Goal: Feedback & Contribution: Submit feedback/report problem

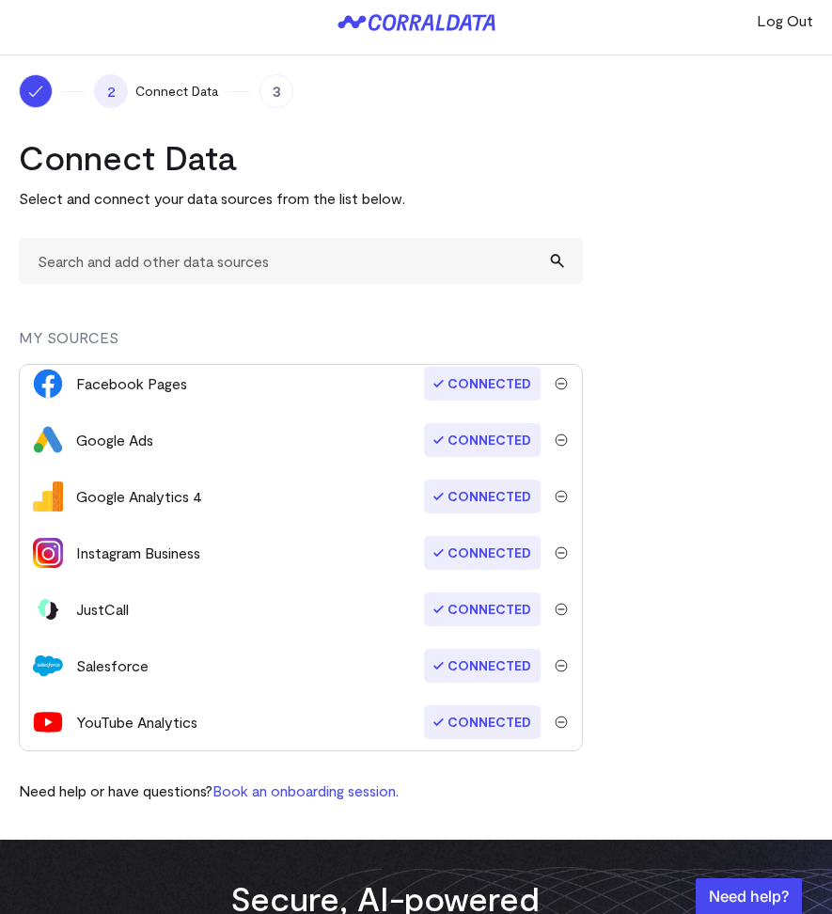
scroll to position [37, 0]
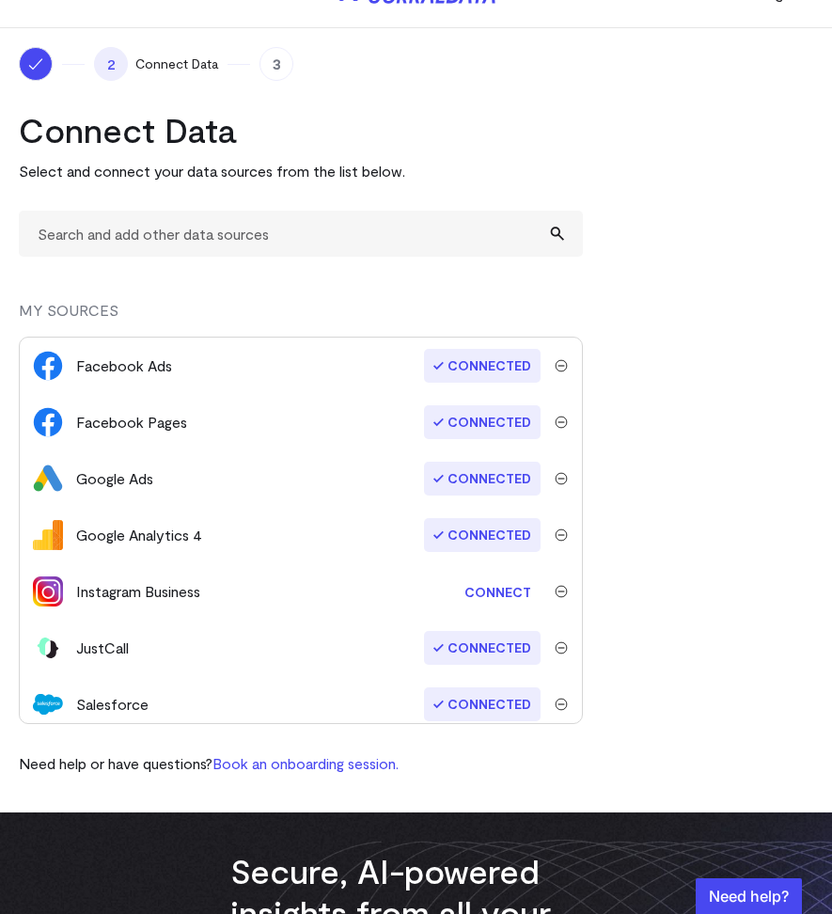
click at [486, 590] on link "Connect" at bounding box center [498, 592] width 86 height 35
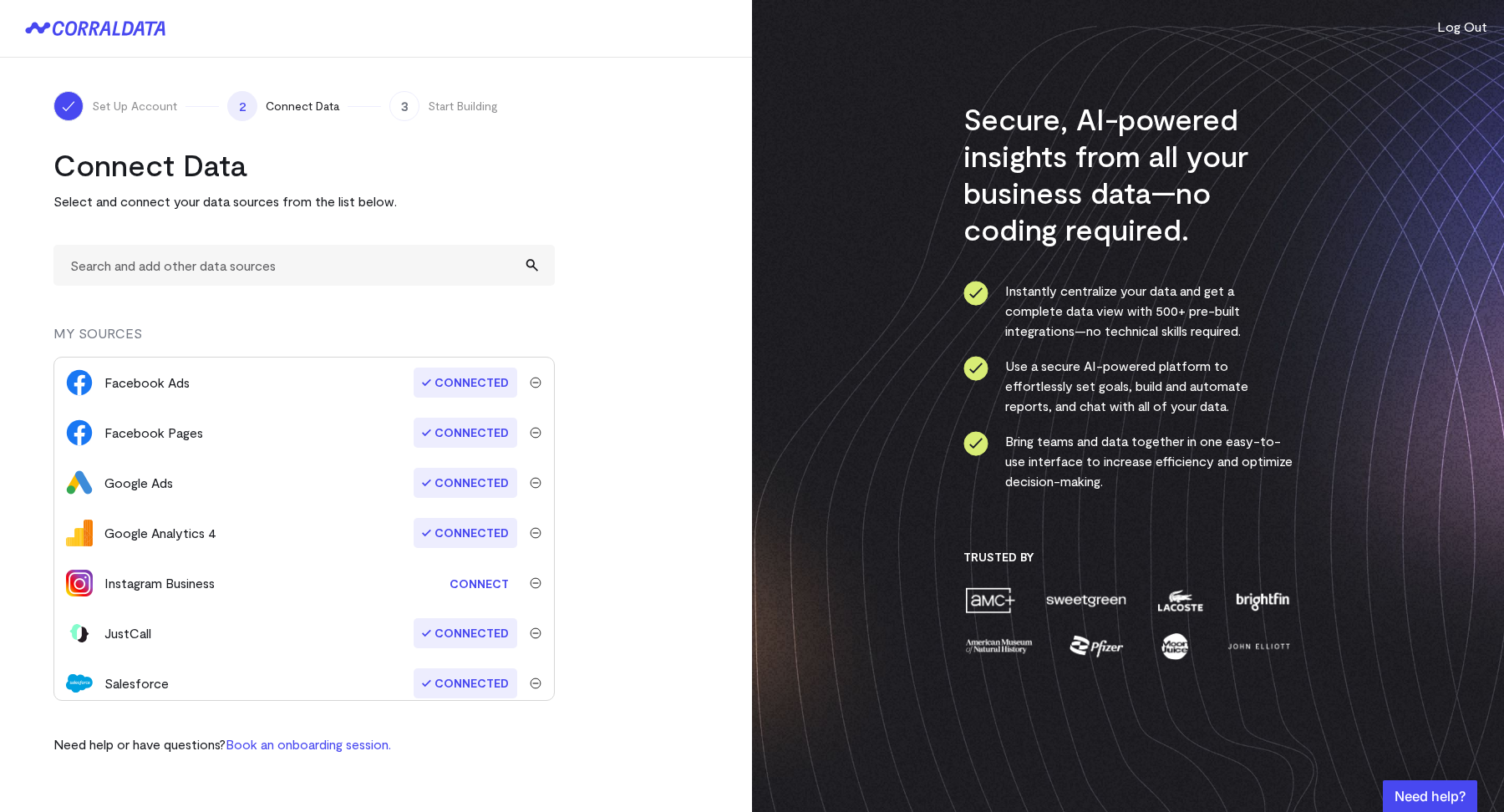
click at [452, 588] on link "Connect" at bounding box center [479, 583] width 76 height 31
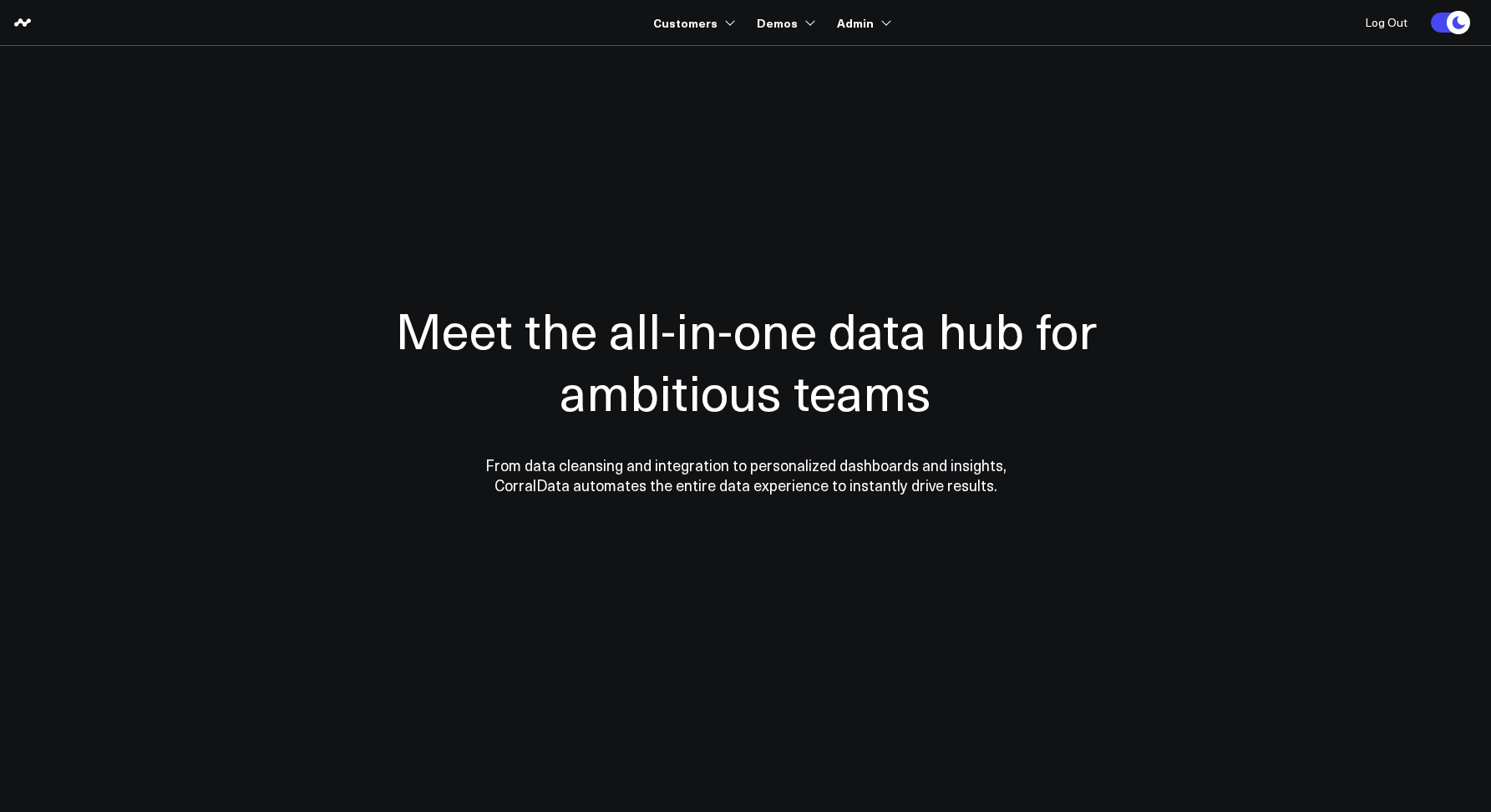
click at [436, 146] on div at bounding box center [746, 396] width 1203 height 568
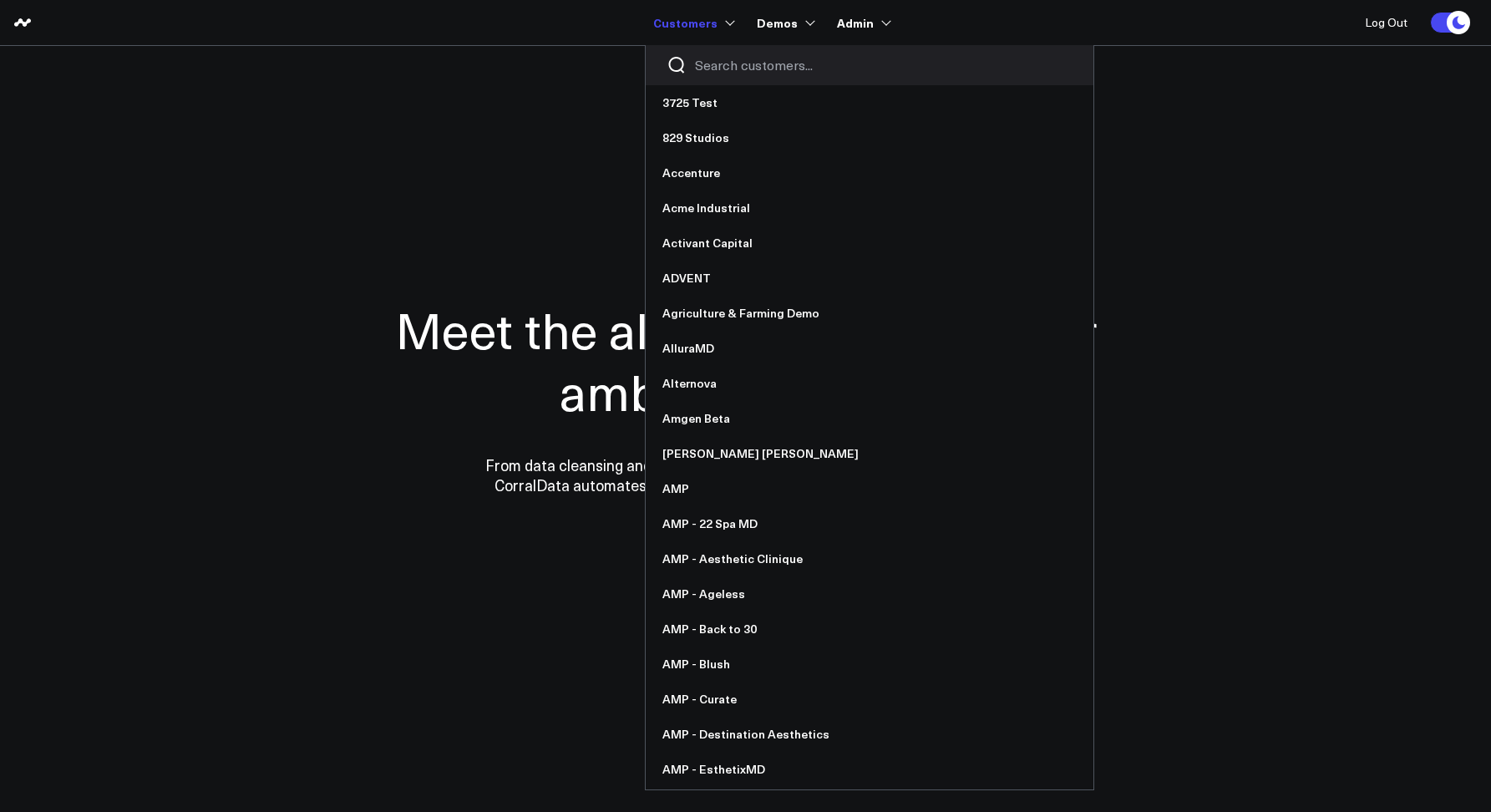
click at [738, 73] on input "Search customers input" at bounding box center [883, 65] width 378 height 19
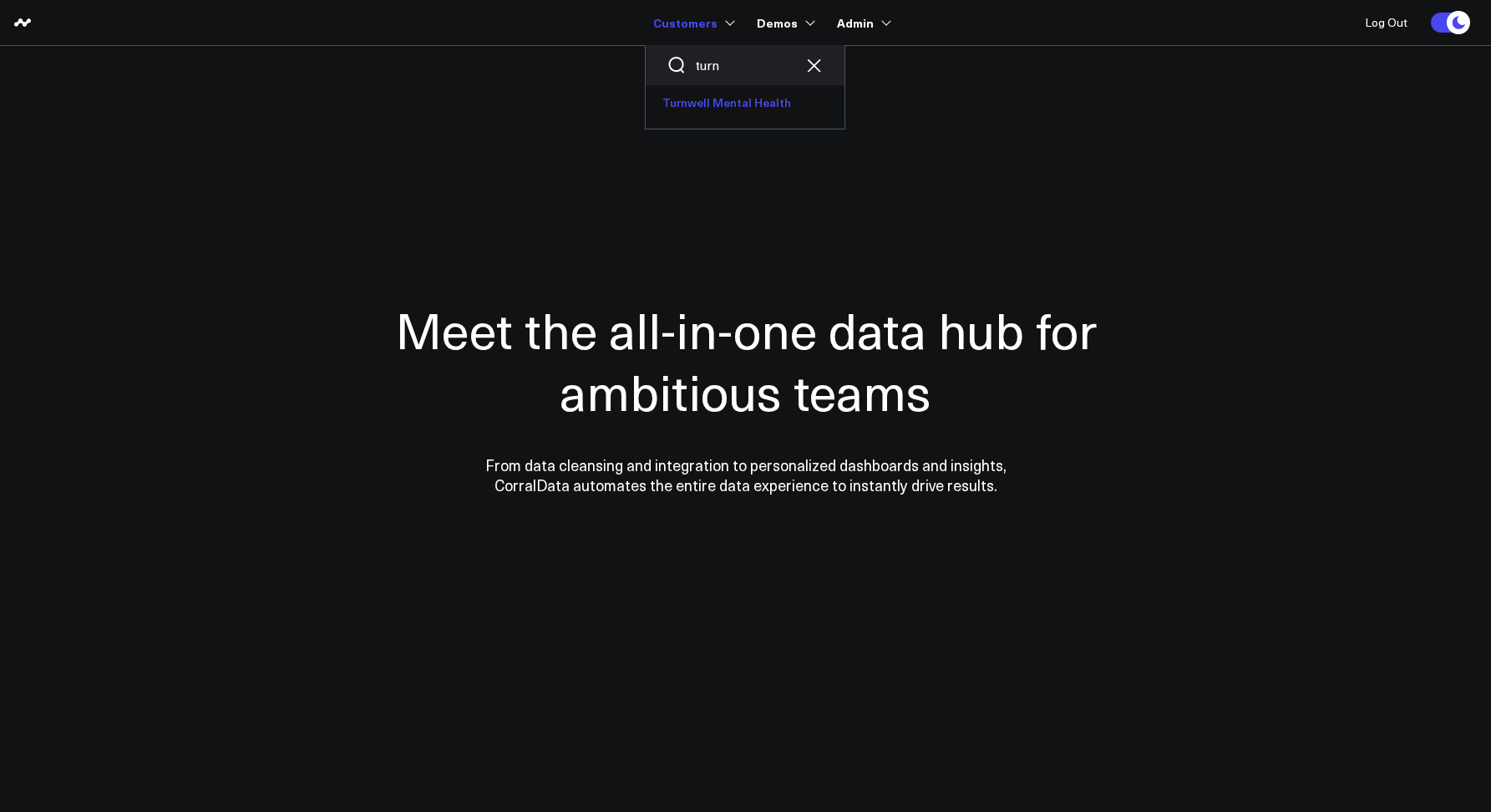
type input "turn"
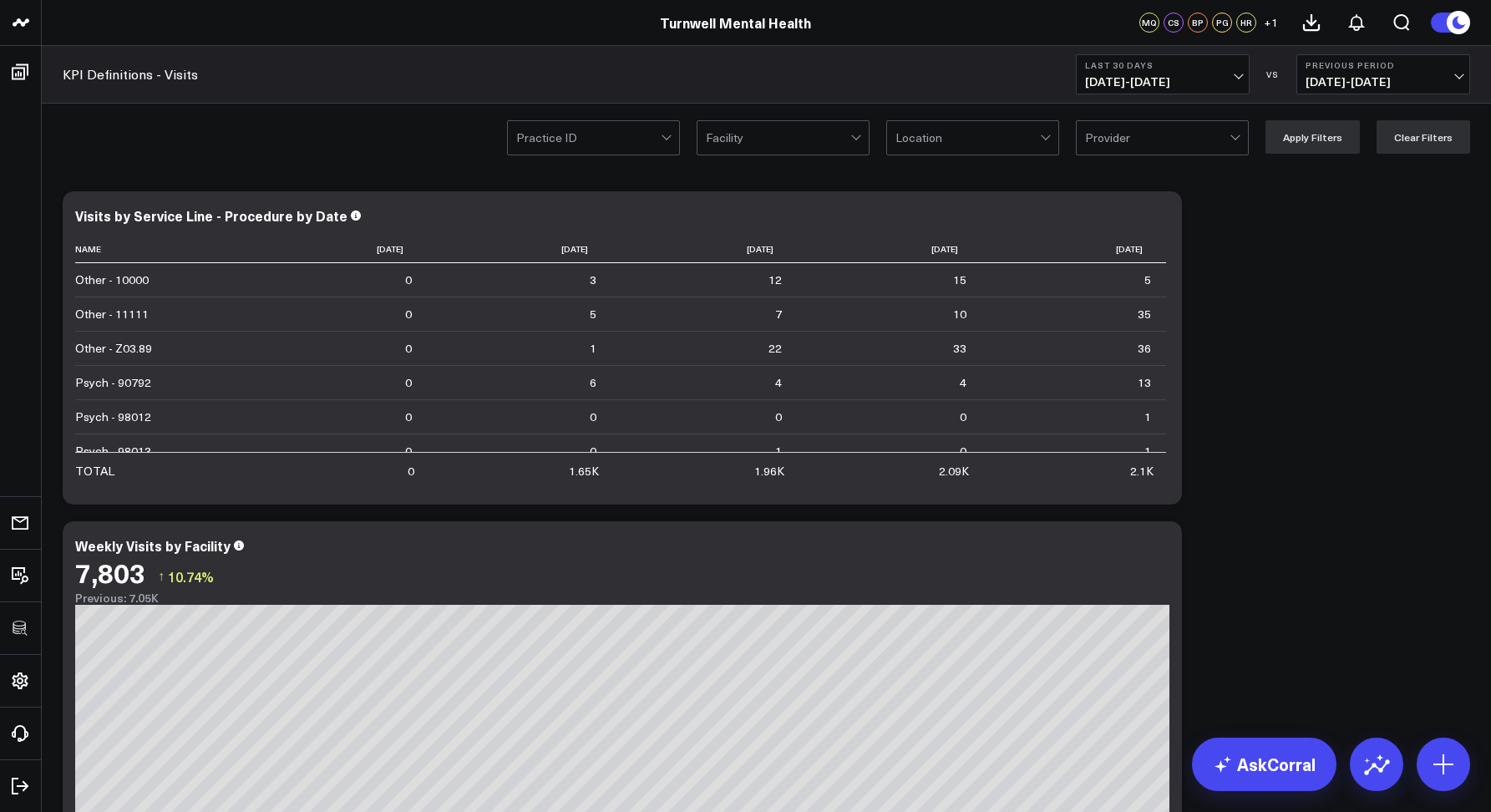
click at [778, 80] on div "KPI Definitions - Visits Last 30 Days 08/30/25 - 09/28/25 VS Previous Period 07…" at bounding box center [766, 75] width 1449 height 58
click at [939, 150] on div at bounding box center [968, 138] width 145 height 34
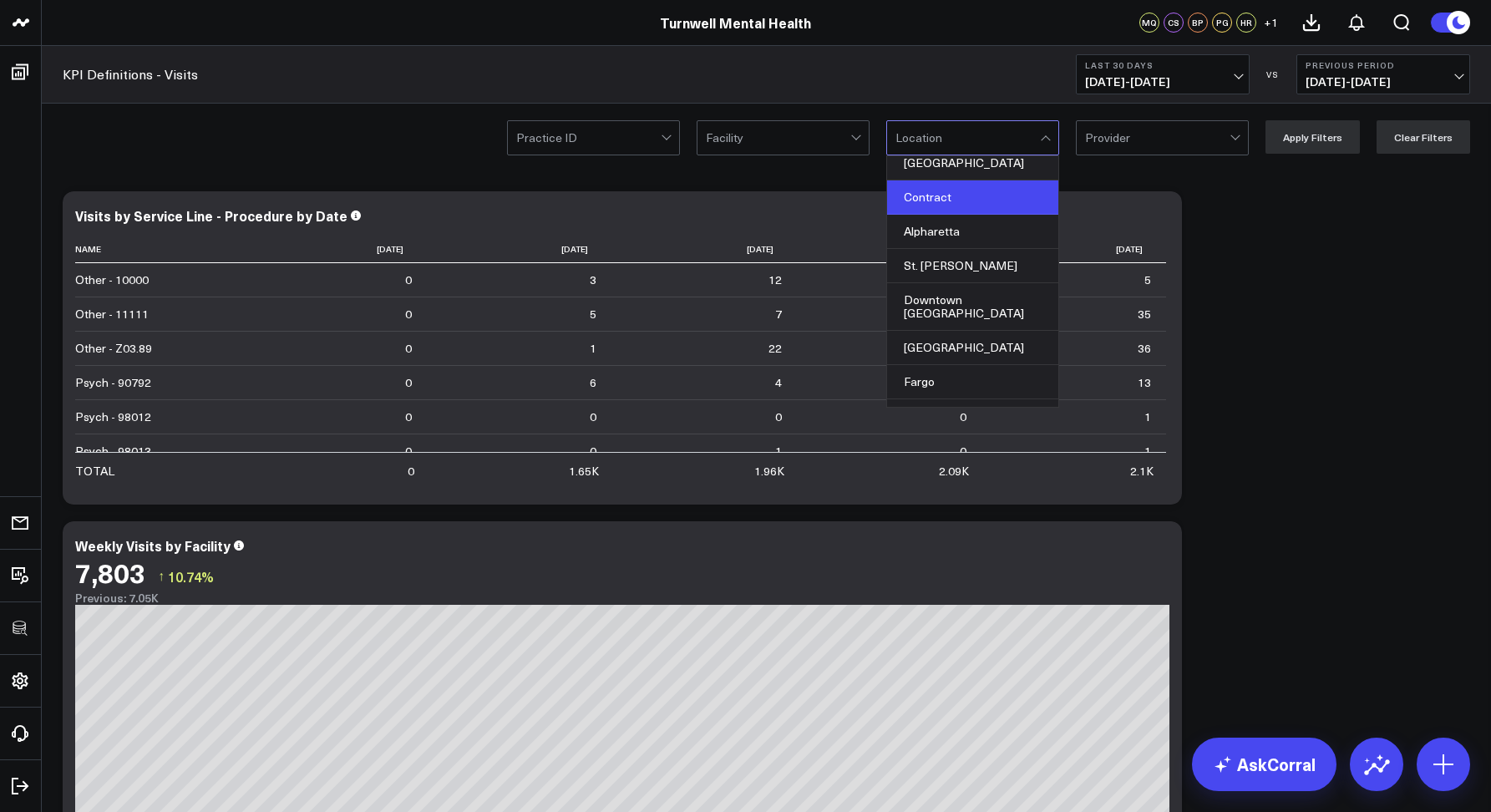
scroll to position [15, 0]
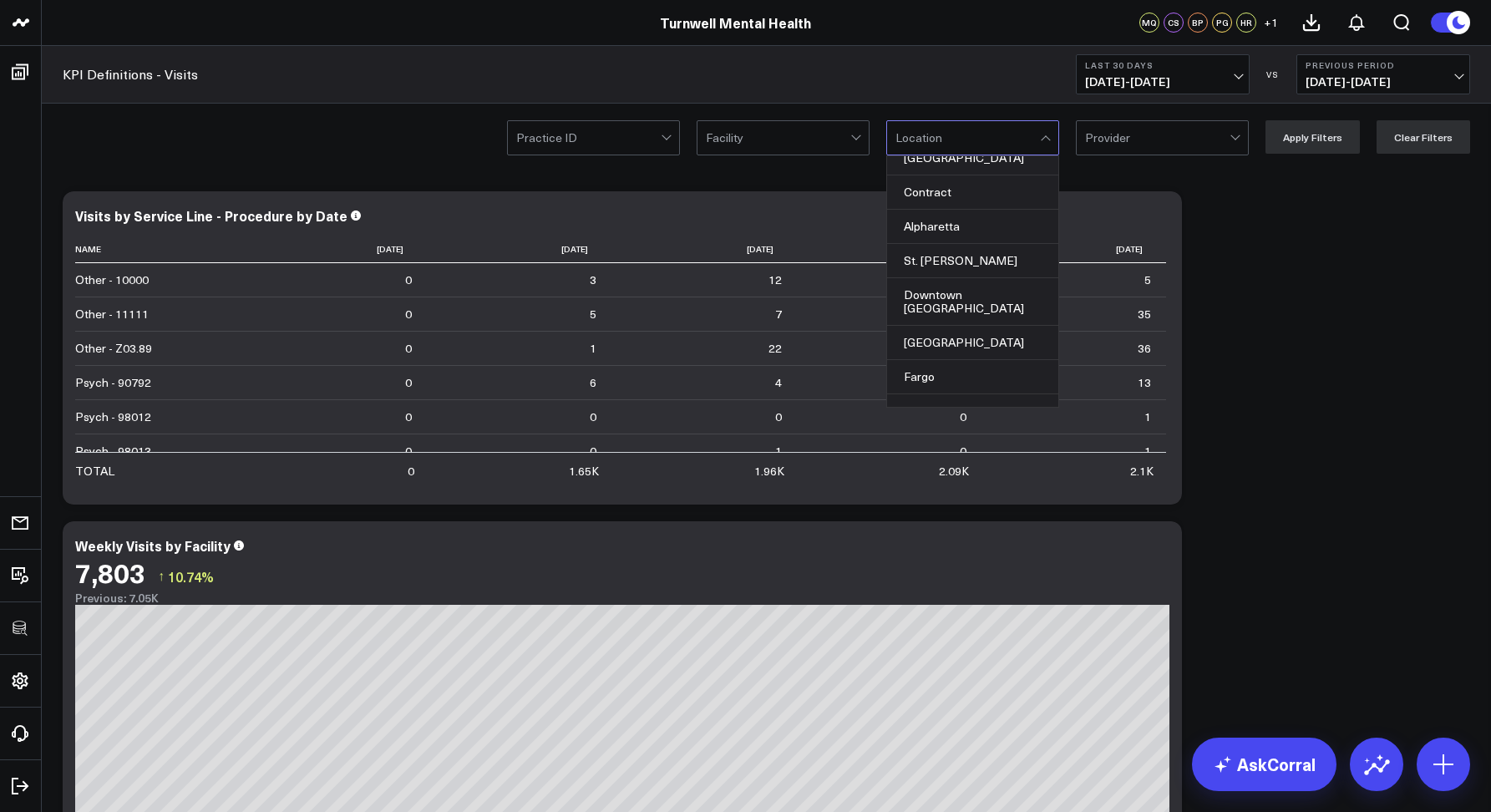
click at [861, 81] on div "KPI Definitions - Visits Last 30 Days 08/30/25 - 09/28/25 VS Previous Period 07…" at bounding box center [766, 75] width 1449 height 58
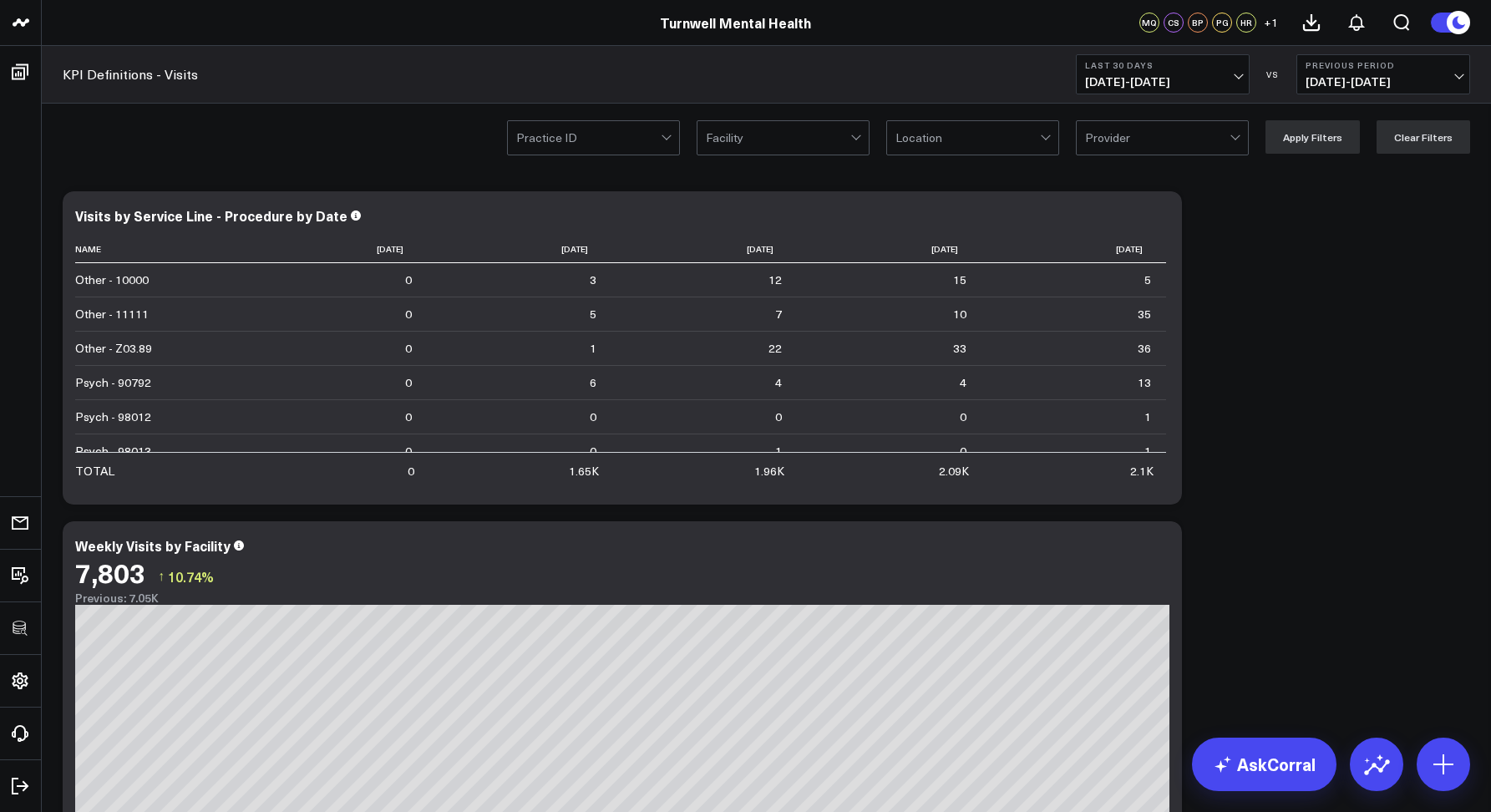
click at [919, 149] on div at bounding box center [968, 138] width 145 height 34
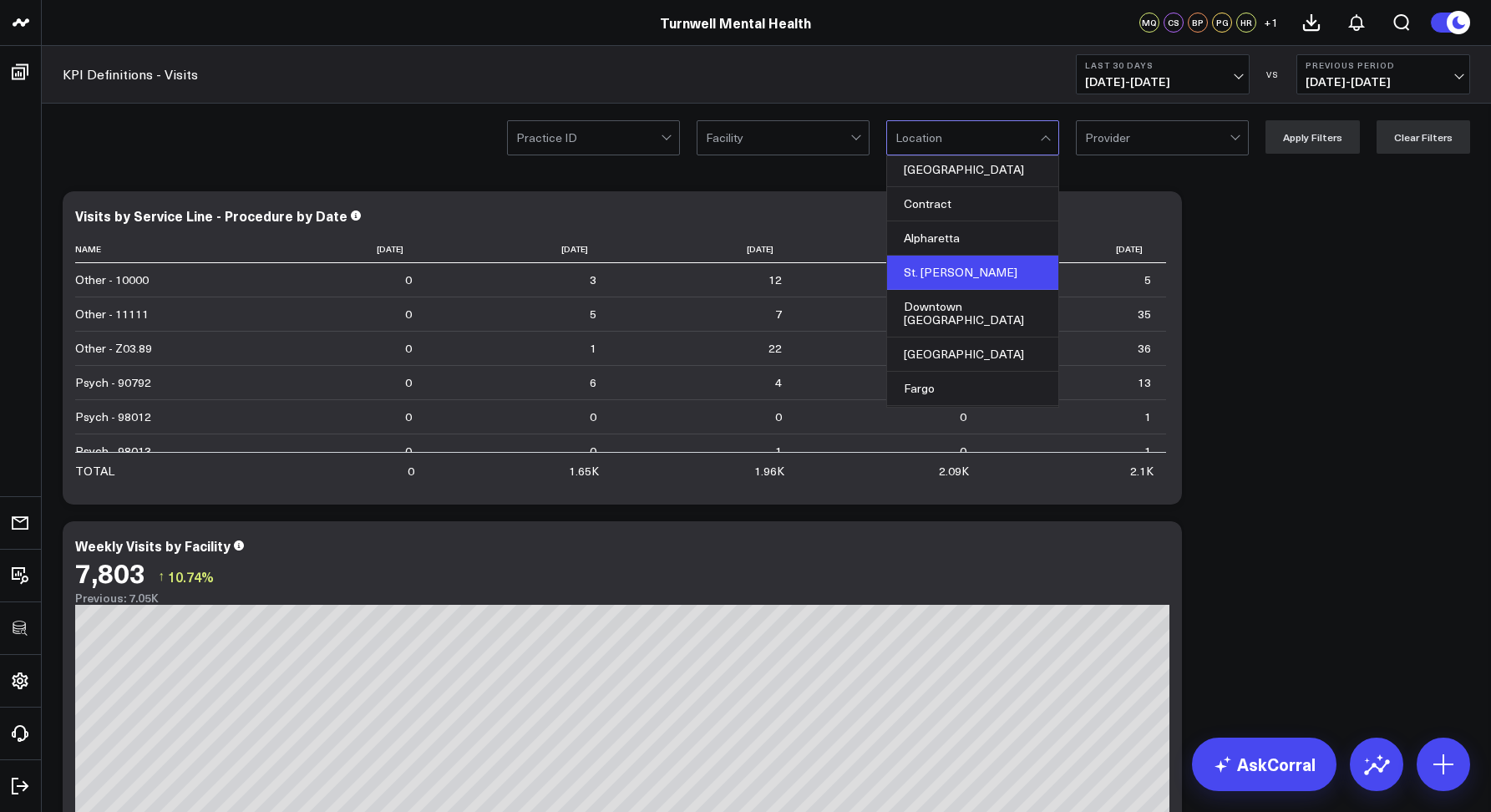
scroll to position [0, 0]
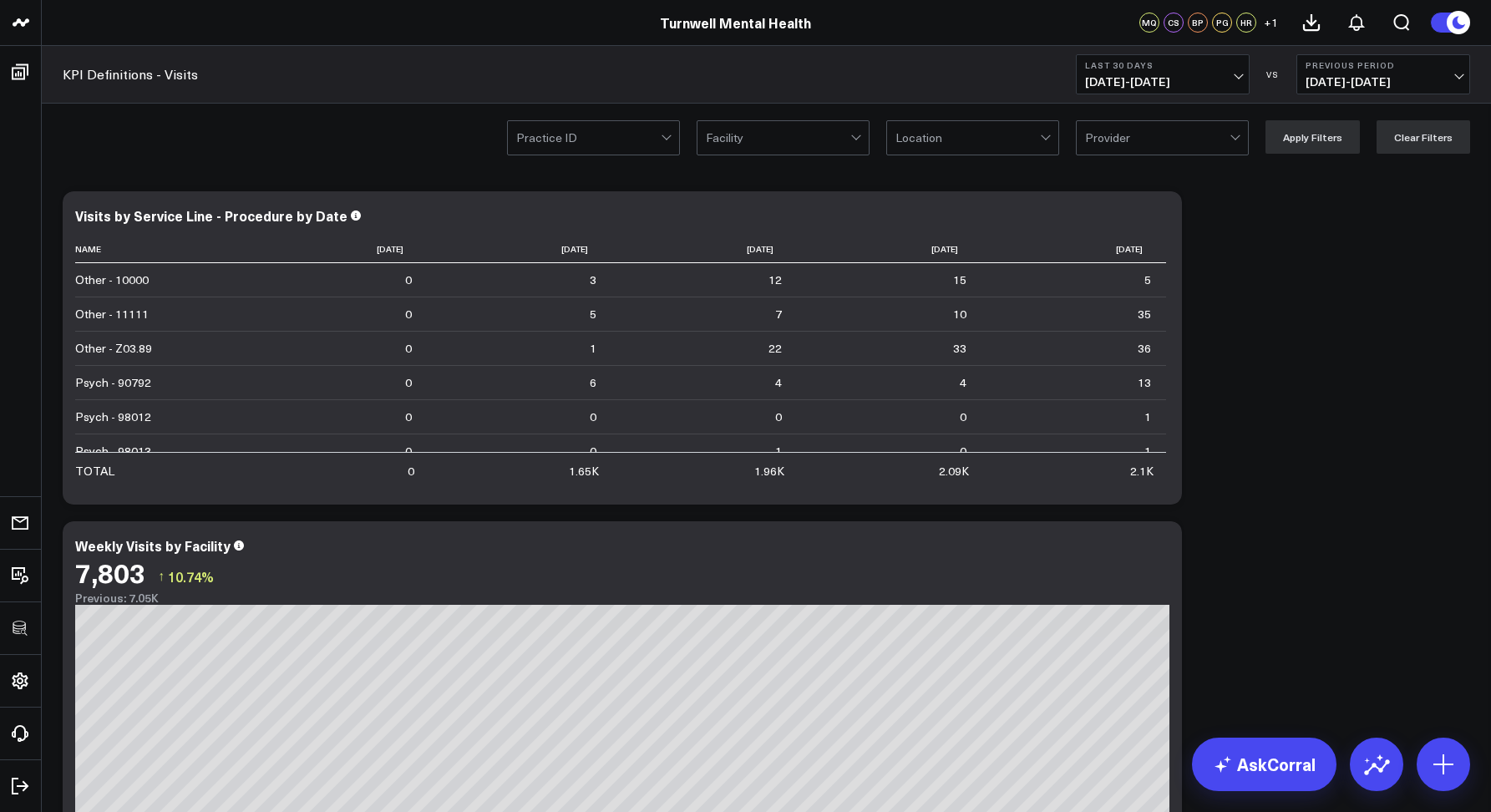
click at [913, 61] on div "KPI Definitions - Visits Last 30 Days 08/30/25 - 09/28/25 VS Previous Period 07…" at bounding box center [766, 75] width 1449 height 58
click at [880, 88] on div "KPI Definitions - Visits Last 30 Days 08/30/25 - 09/28/25 VS Previous Period 07…" at bounding box center [766, 75] width 1449 height 58
click at [907, 146] on div at bounding box center [968, 138] width 145 height 34
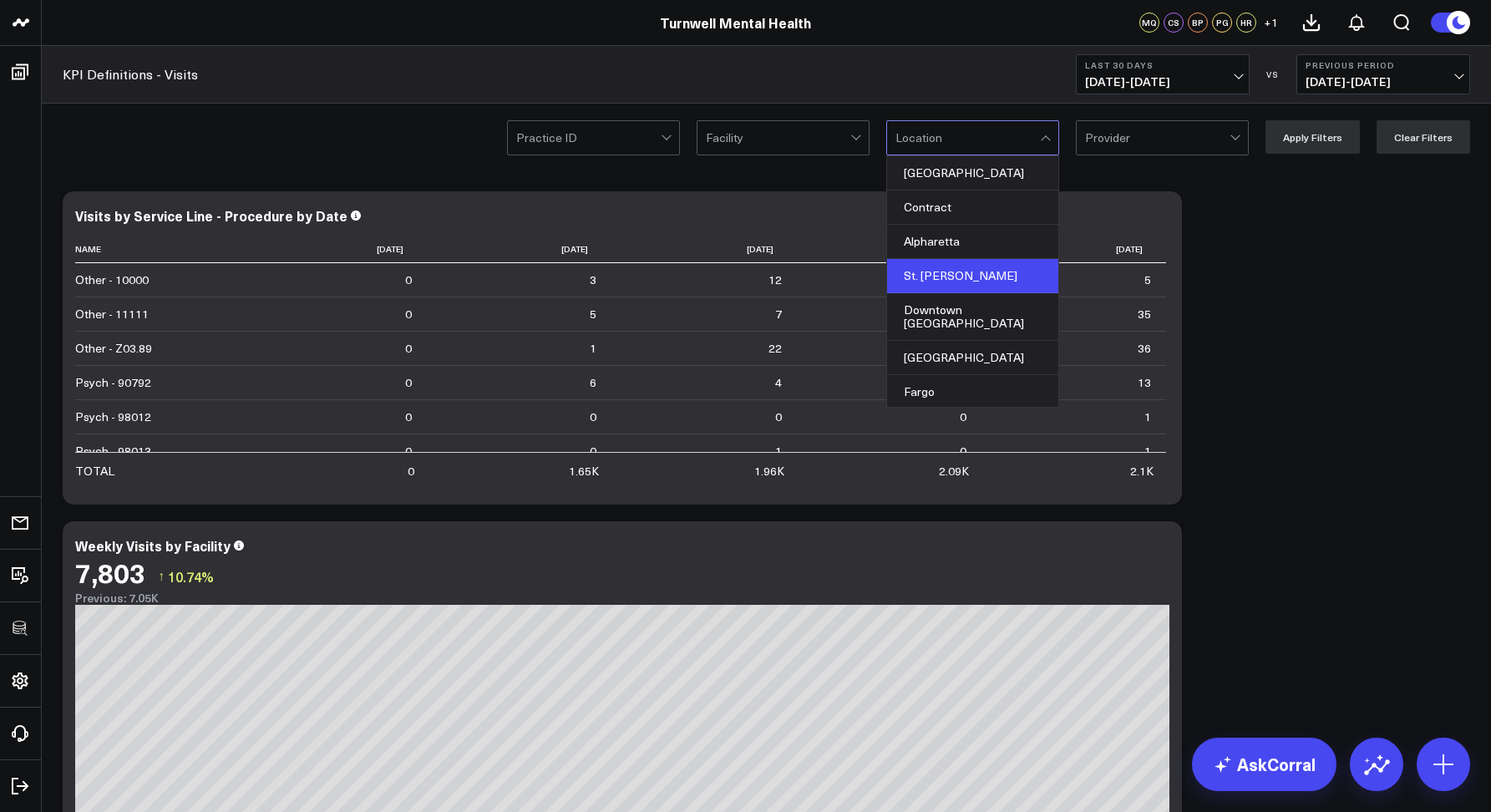
click at [922, 280] on div "St. George" at bounding box center [973, 275] width 171 height 35
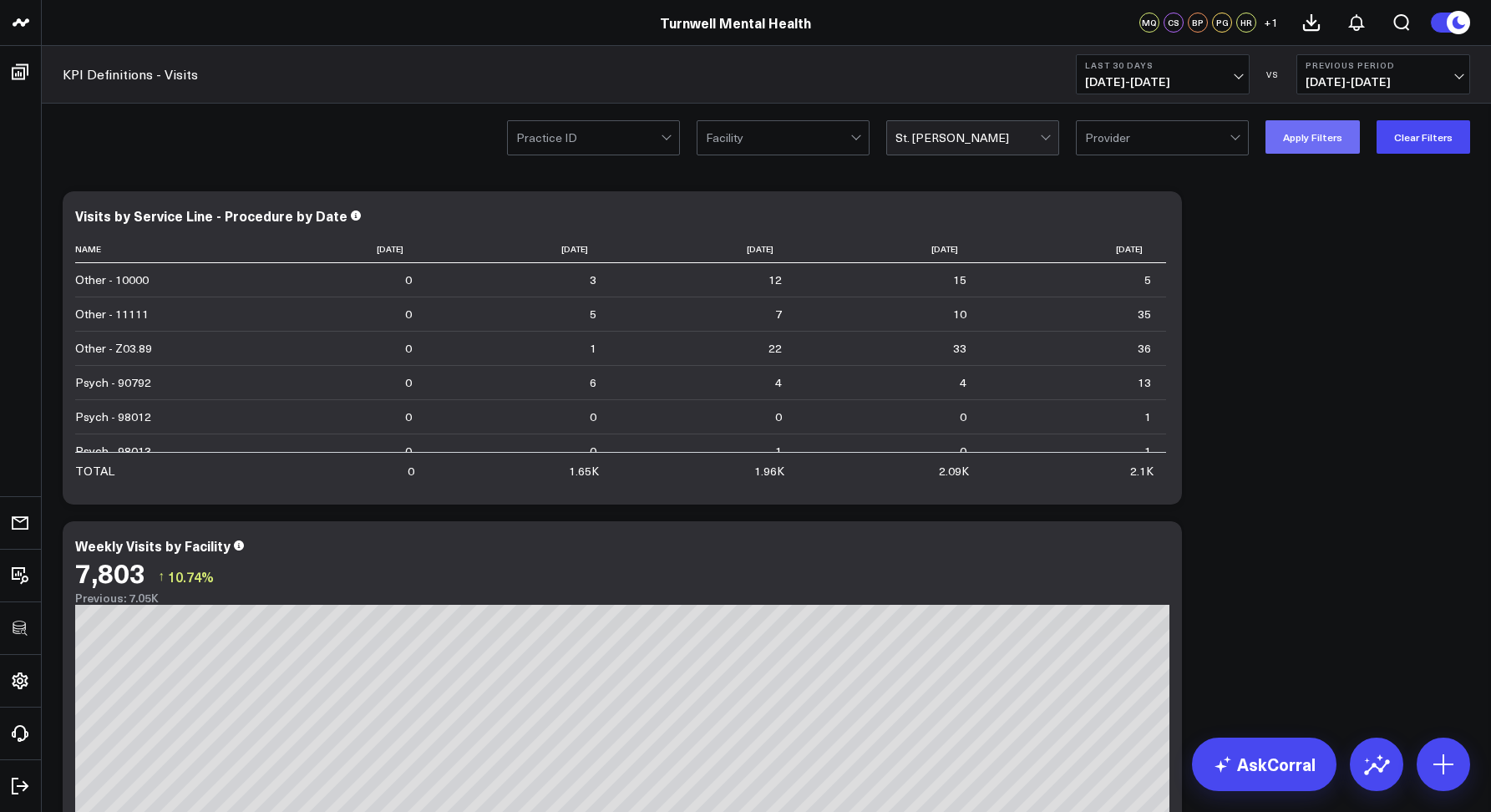
click at [1284, 140] on button "Apply Filters" at bounding box center [1313, 137] width 94 height 34
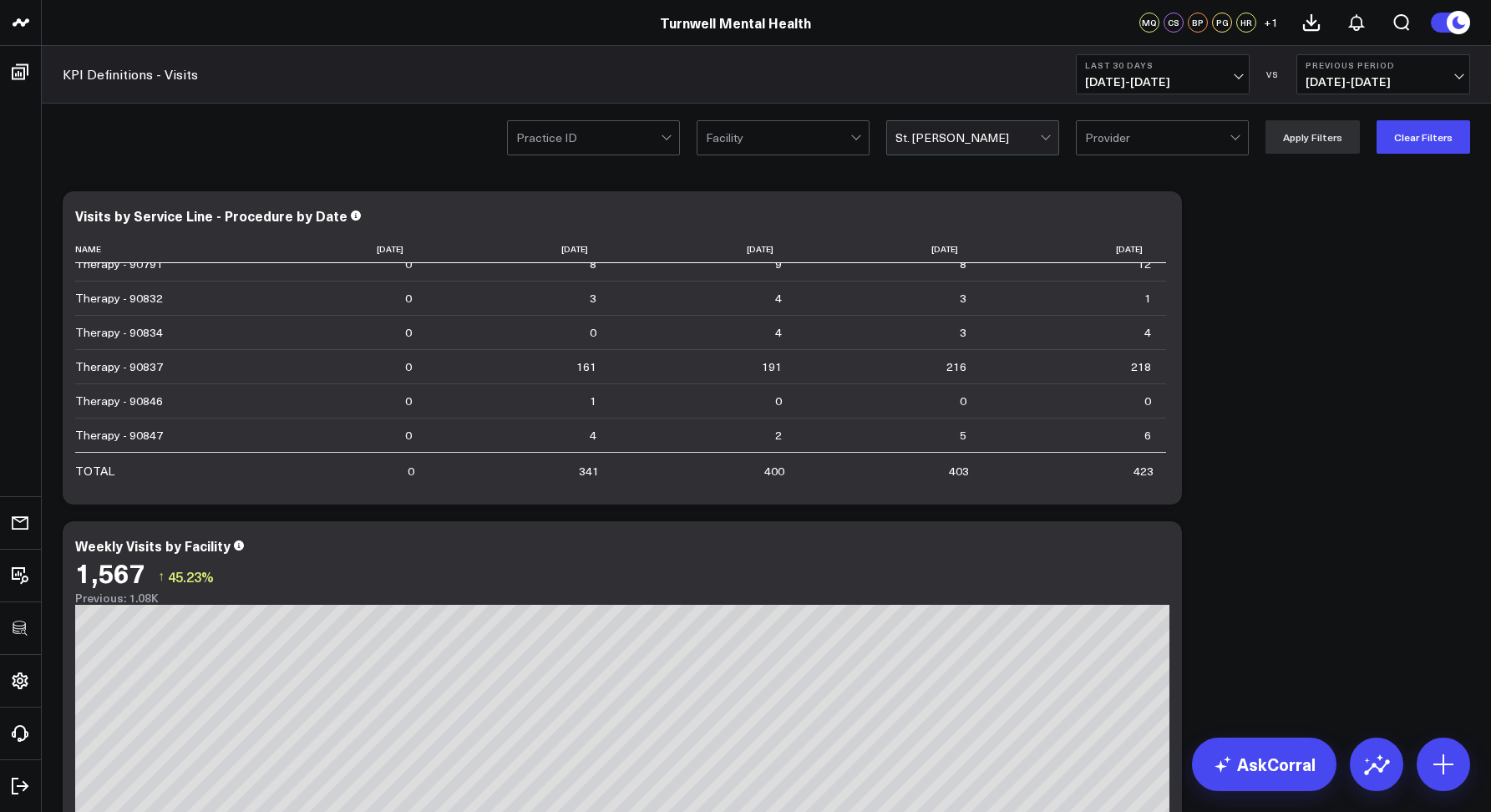
click at [986, 133] on div at bounding box center [968, 138] width 145 height 34
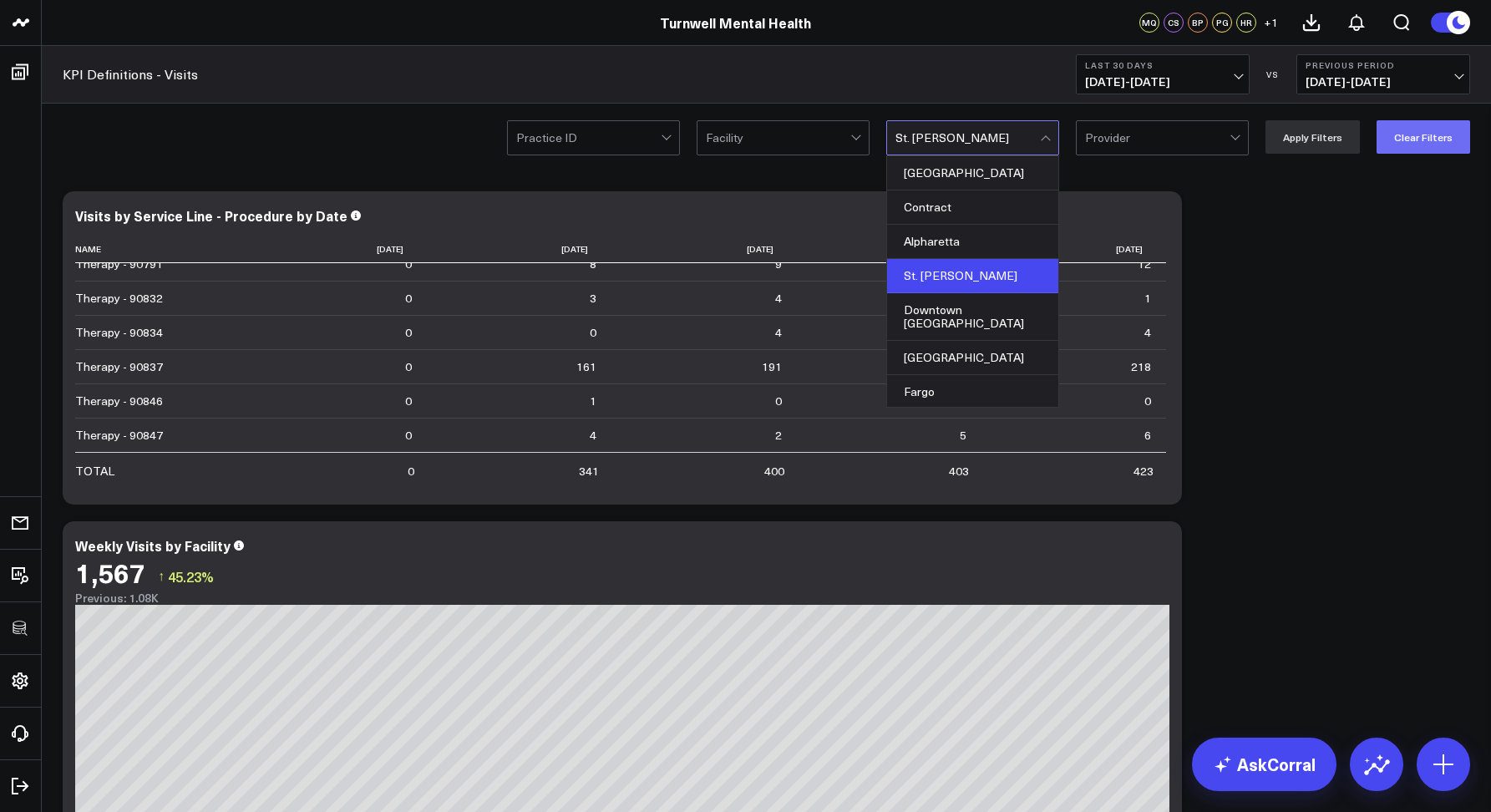
click at [1399, 143] on button "Clear Filters" at bounding box center [1423, 137] width 93 height 34
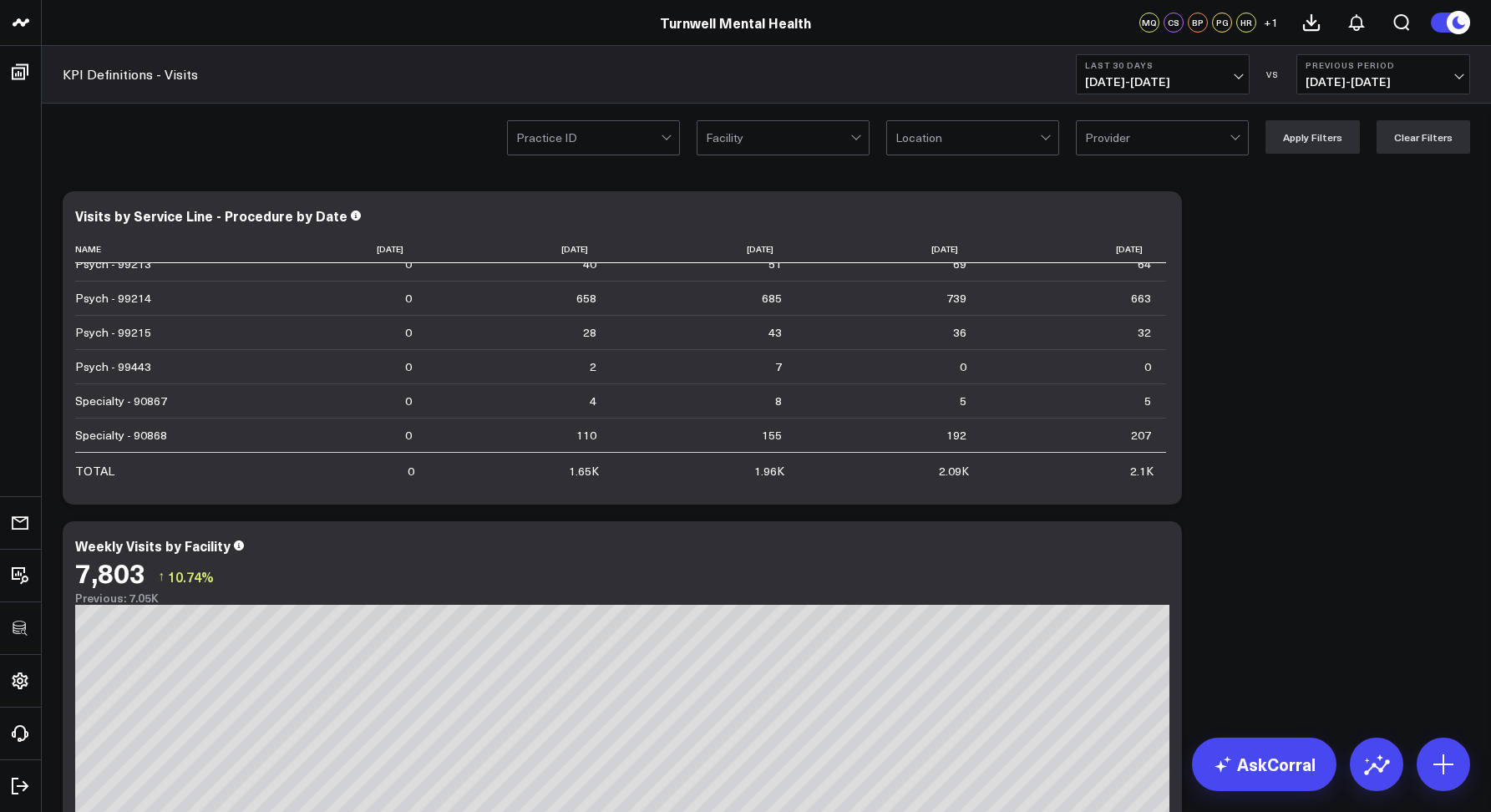
click at [989, 140] on div at bounding box center [968, 138] width 145 height 34
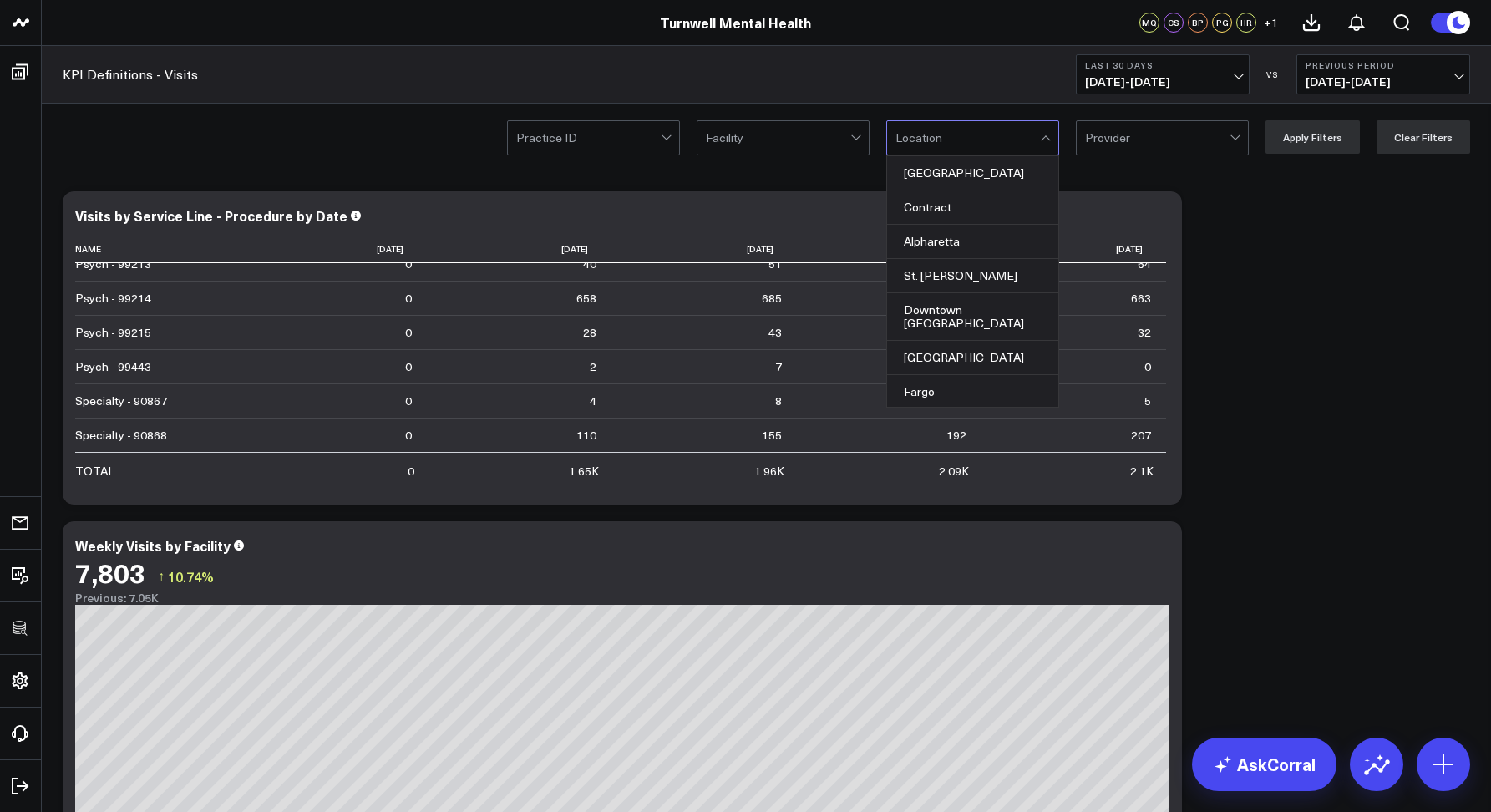
click at [932, 106] on div "Practice ID Facility Sioux Falls, 1 of 20. 20 results available. Use Up and Dow…" at bounding box center [766, 137] width 1449 height 67
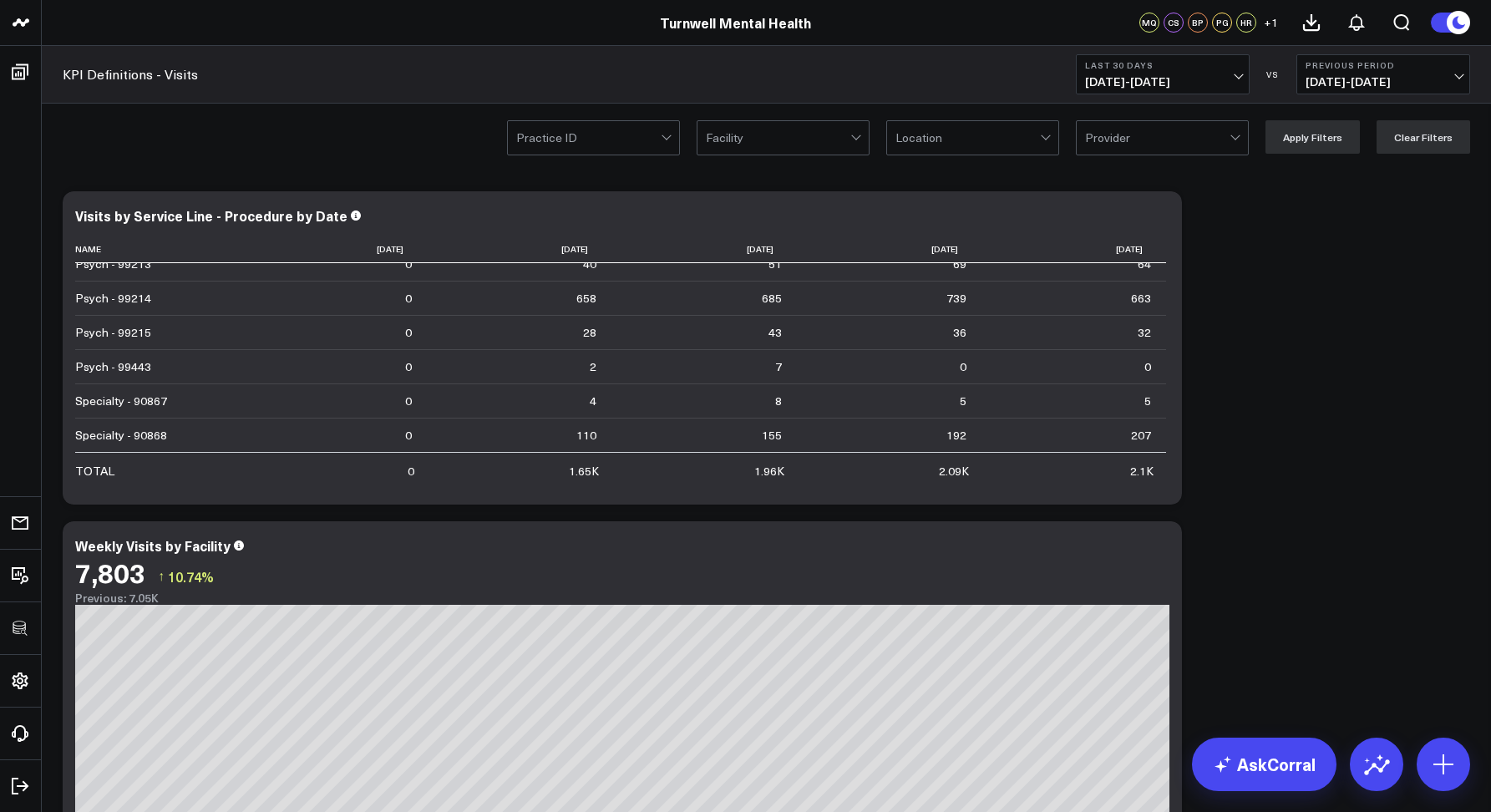
click at [589, 141] on div at bounding box center [588, 138] width 145 height 34
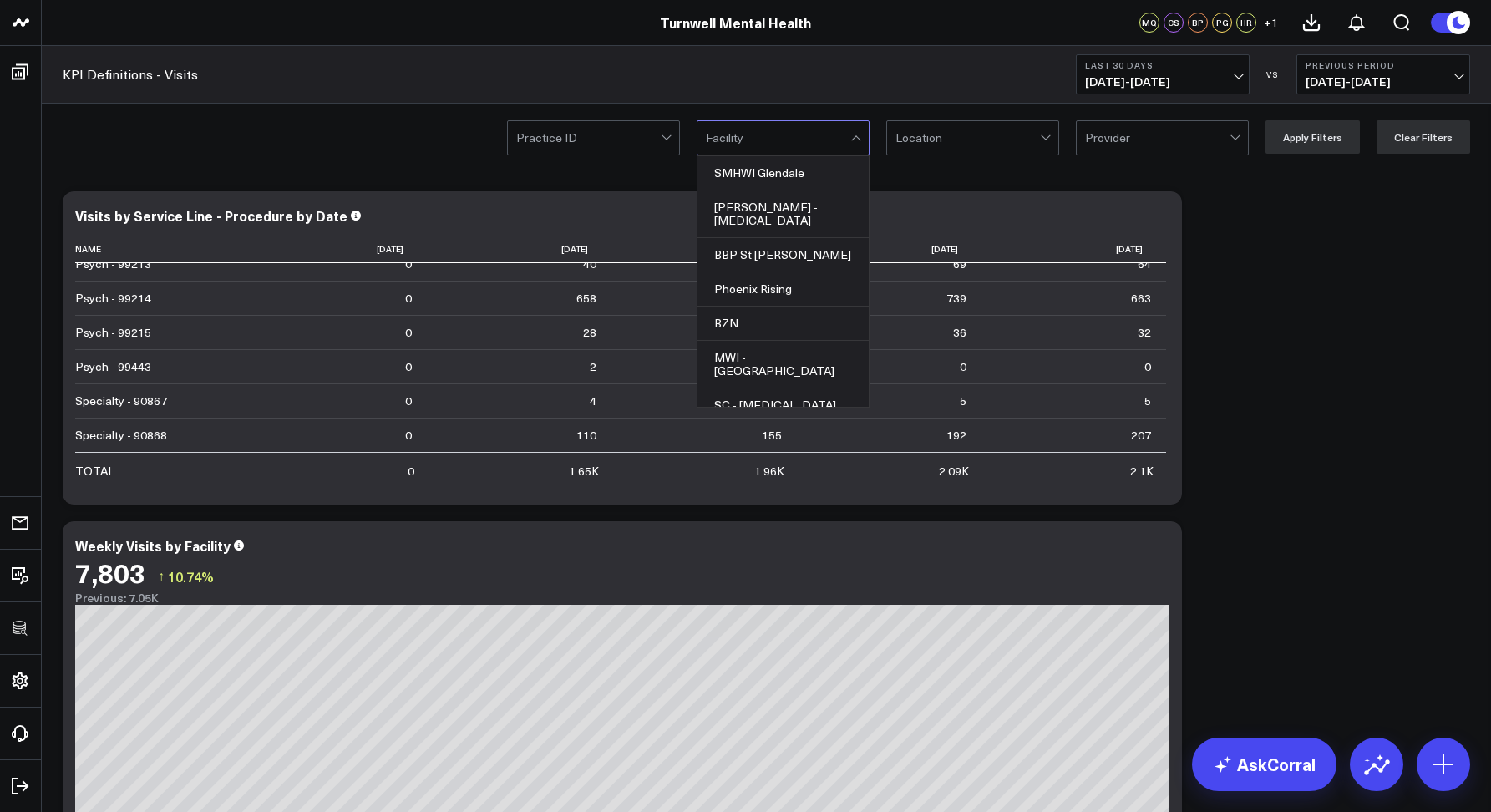
click at [777, 140] on div at bounding box center [778, 138] width 145 height 34
drag, startPoint x: 993, startPoint y: 145, endPoint x: 1005, endPoint y: 147, distance: 12.2
click at [993, 145] on div at bounding box center [968, 138] width 145 height 34
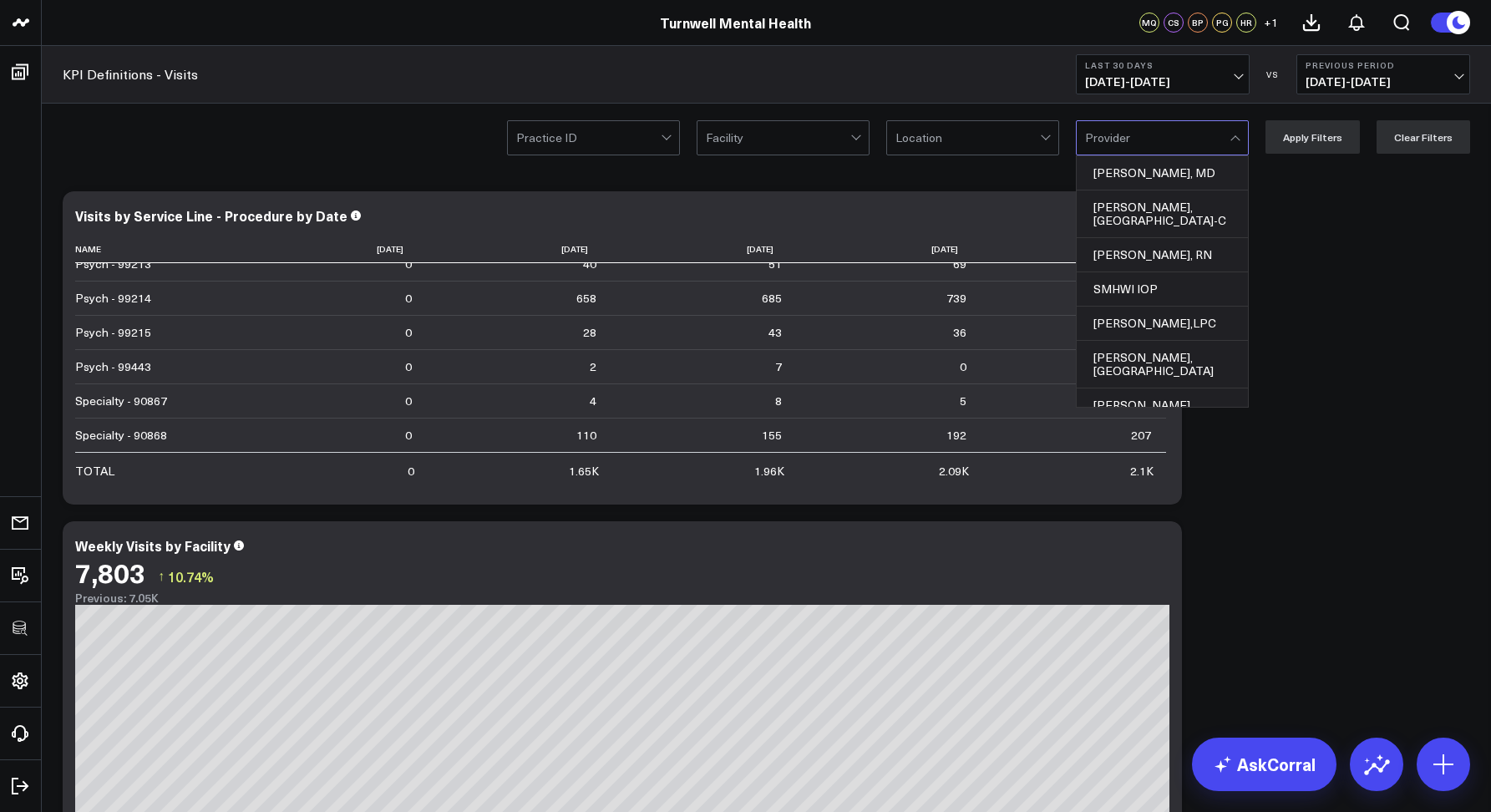
click at [1129, 147] on div at bounding box center [1157, 138] width 145 height 34
click at [1018, 141] on div at bounding box center [968, 138] width 145 height 34
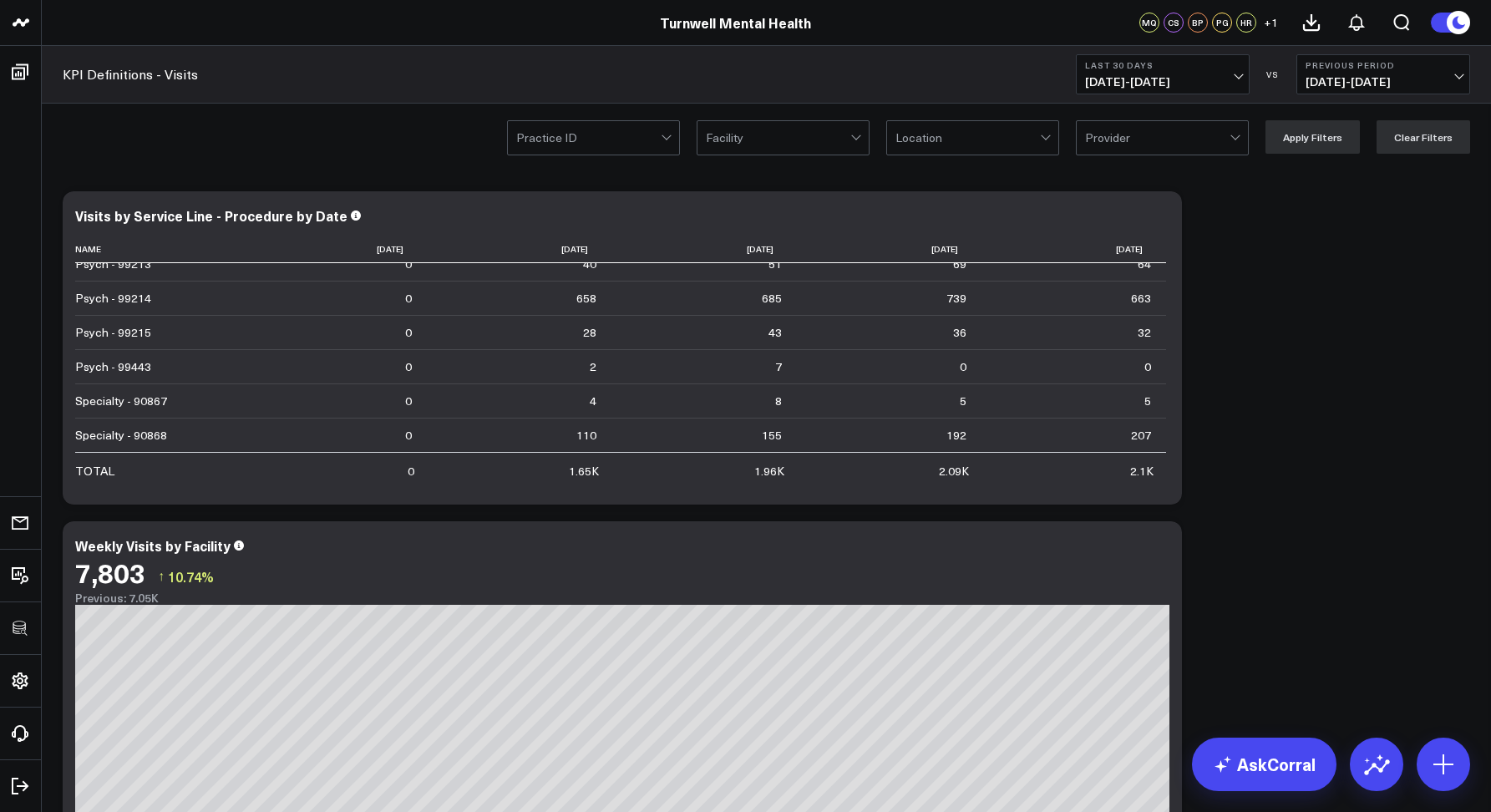
click at [803, 156] on div "Practice ID Facility Location Provider Apply Filters Clear Filters" at bounding box center [766, 137] width 1449 height 67
click at [766, 140] on div at bounding box center [778, 138] width 145 height 34
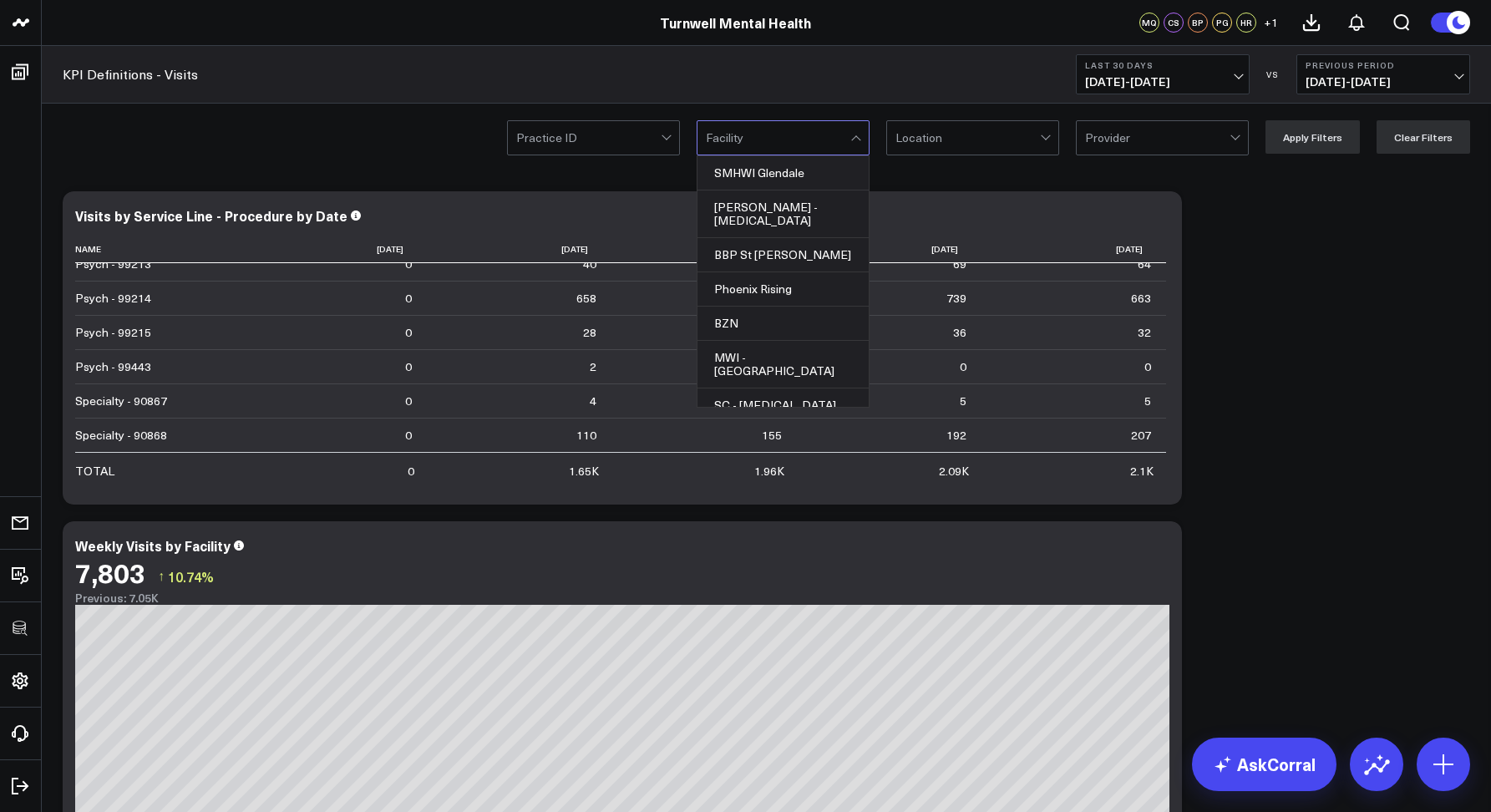
click at [933, 135] on div at bounding box center [968, 138] width 145 height 34
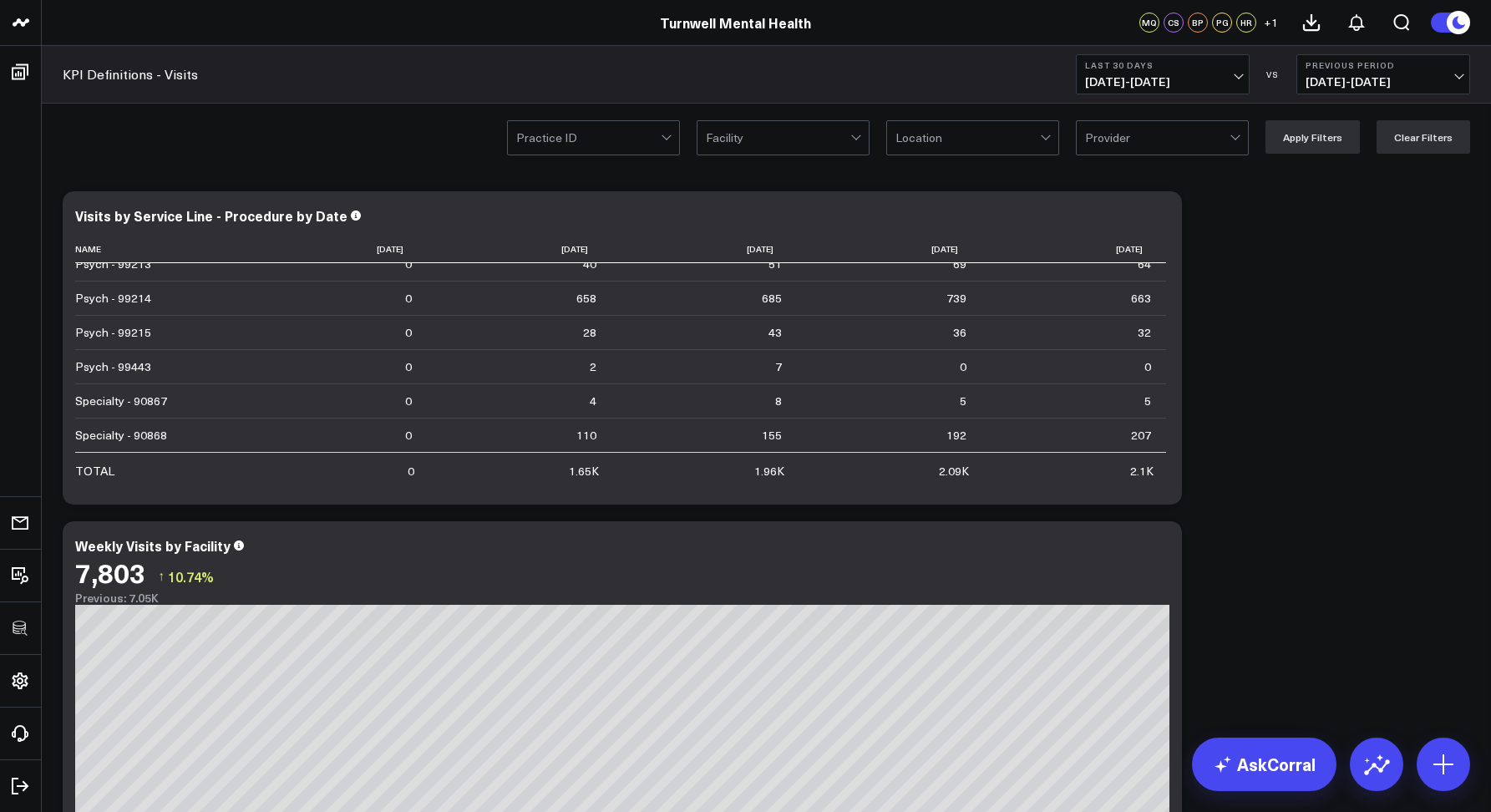
click at [651, 71] on div "KPI Definitions - Visits Last 30 Days 08/30/25 - 09/28/25 VS Previous Period 07…" at bounding box center [766, 75] width 1449 height 58
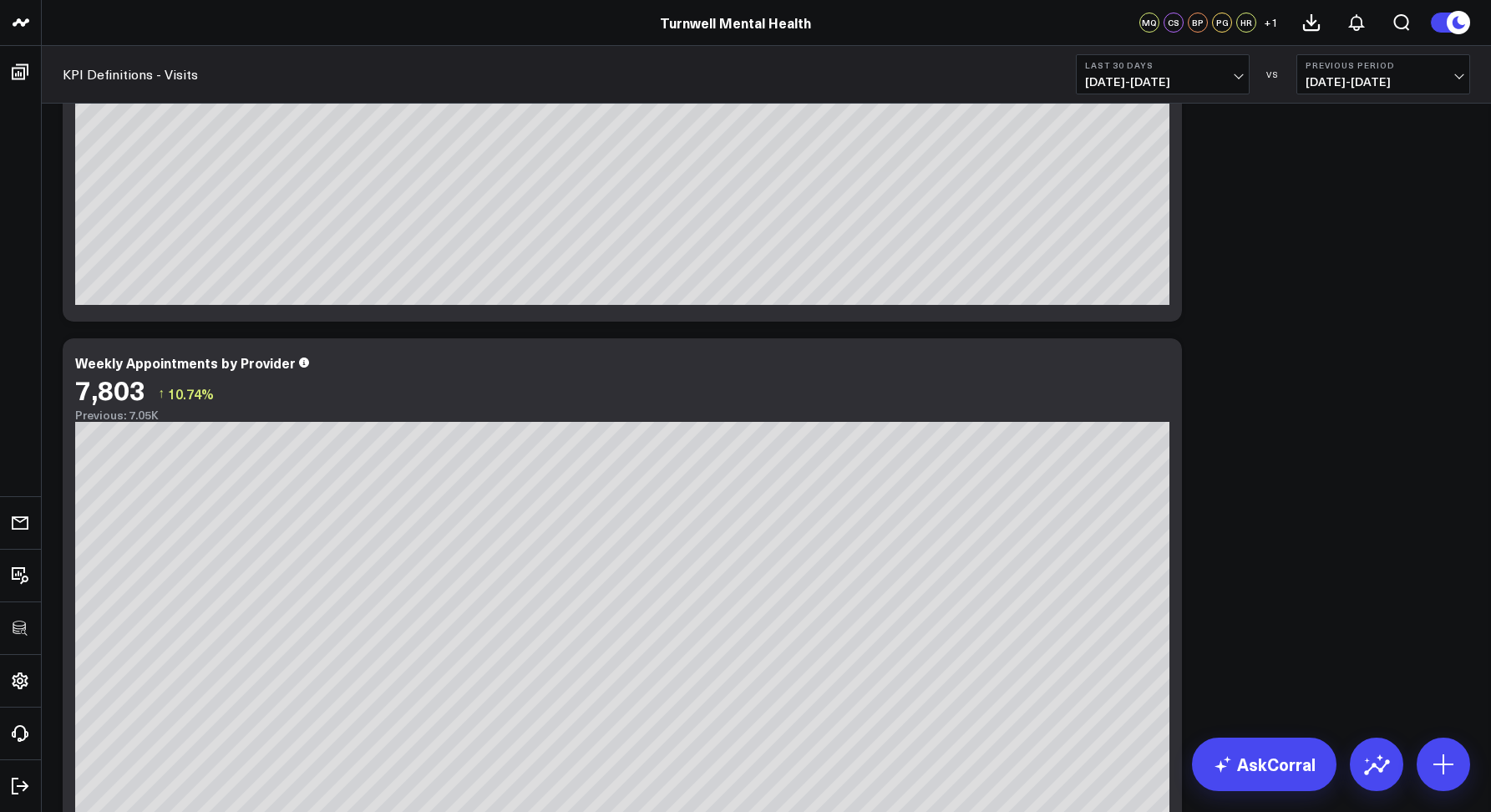
scroll to position [2180, 0]
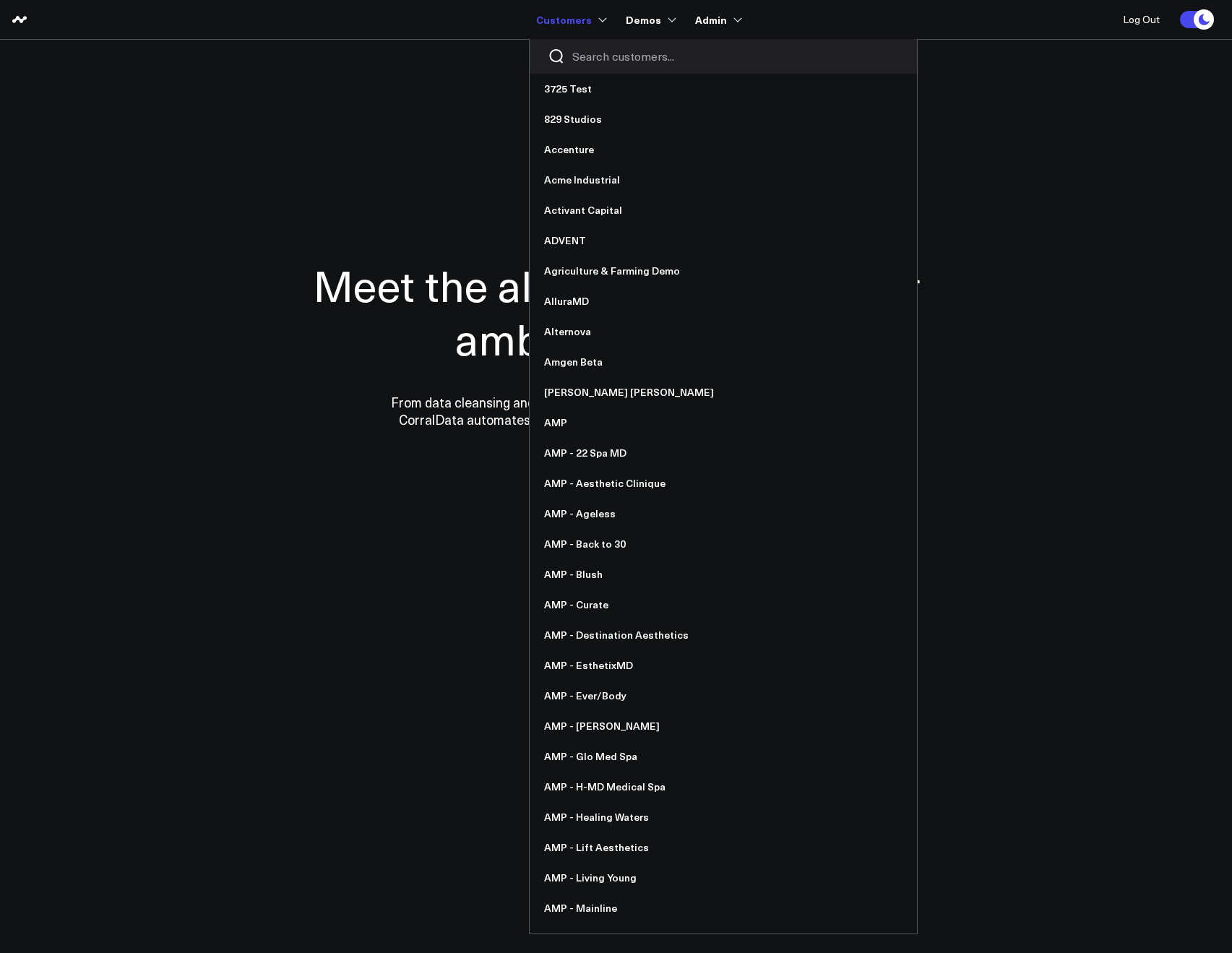
click at [584, 49] on input "Search customers input" at bounding box center [736, 56] width 327 height 16
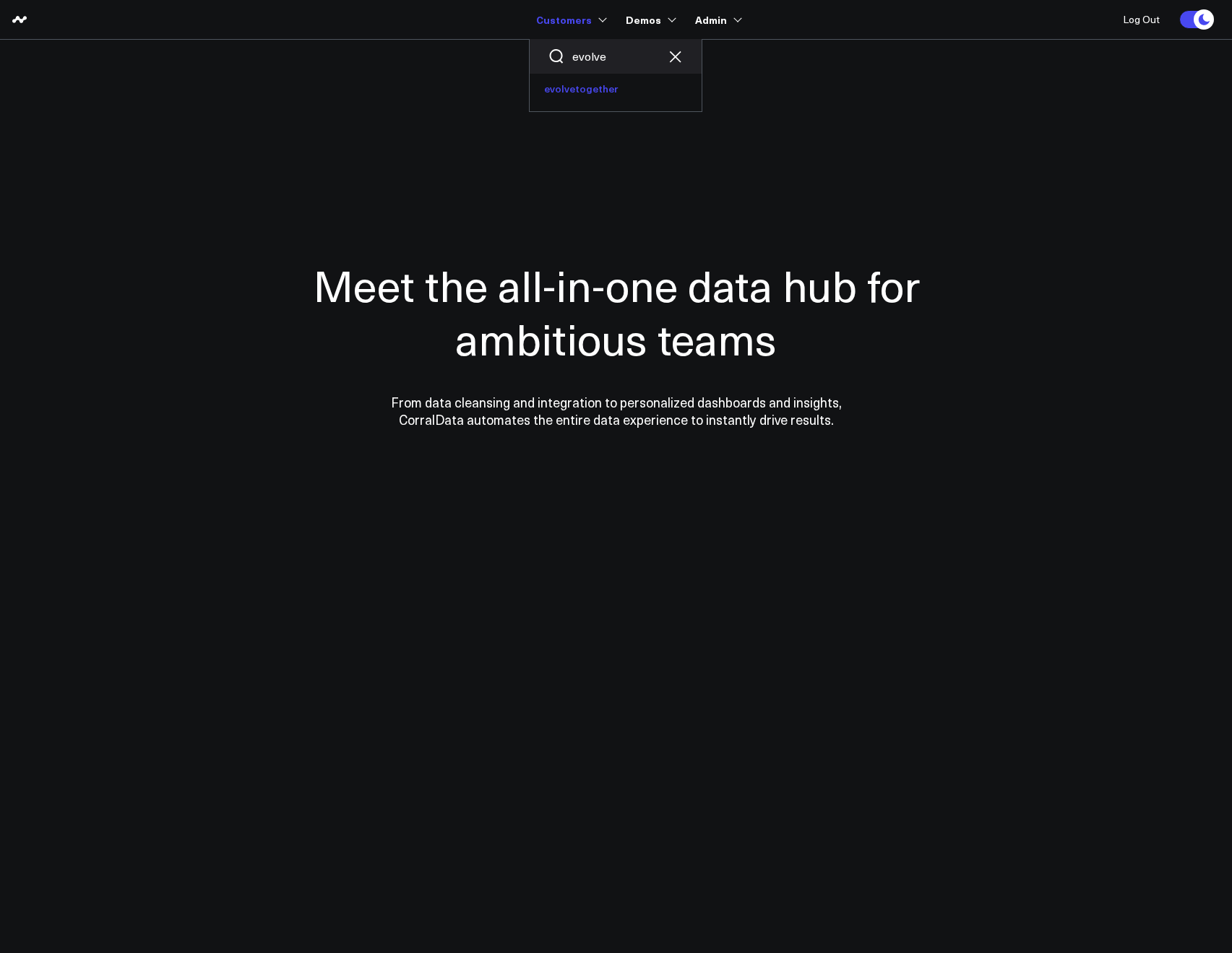
type input "evolve"
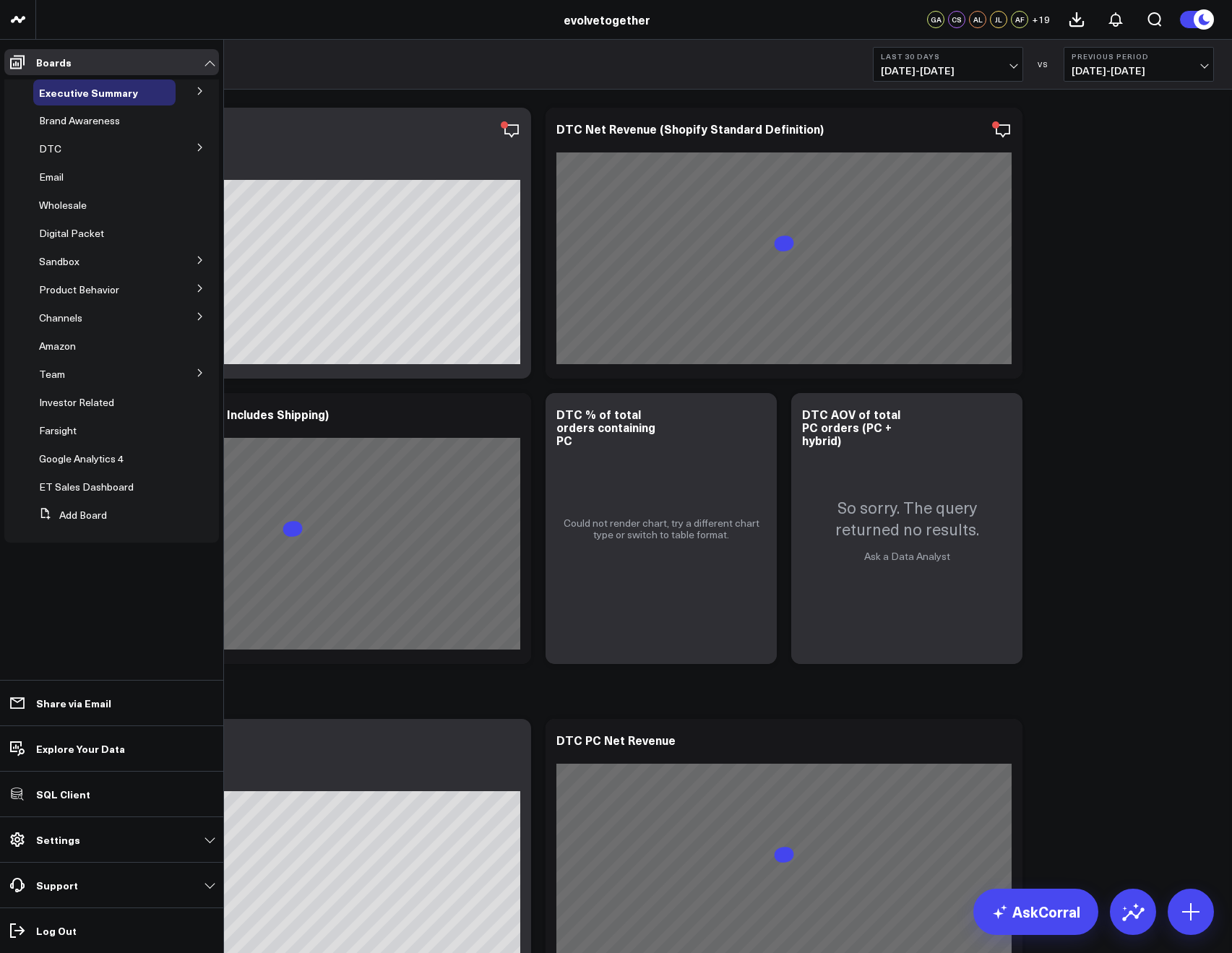
click at [197, 91] on icon at bounding box center [200, 91] width 8 height 8
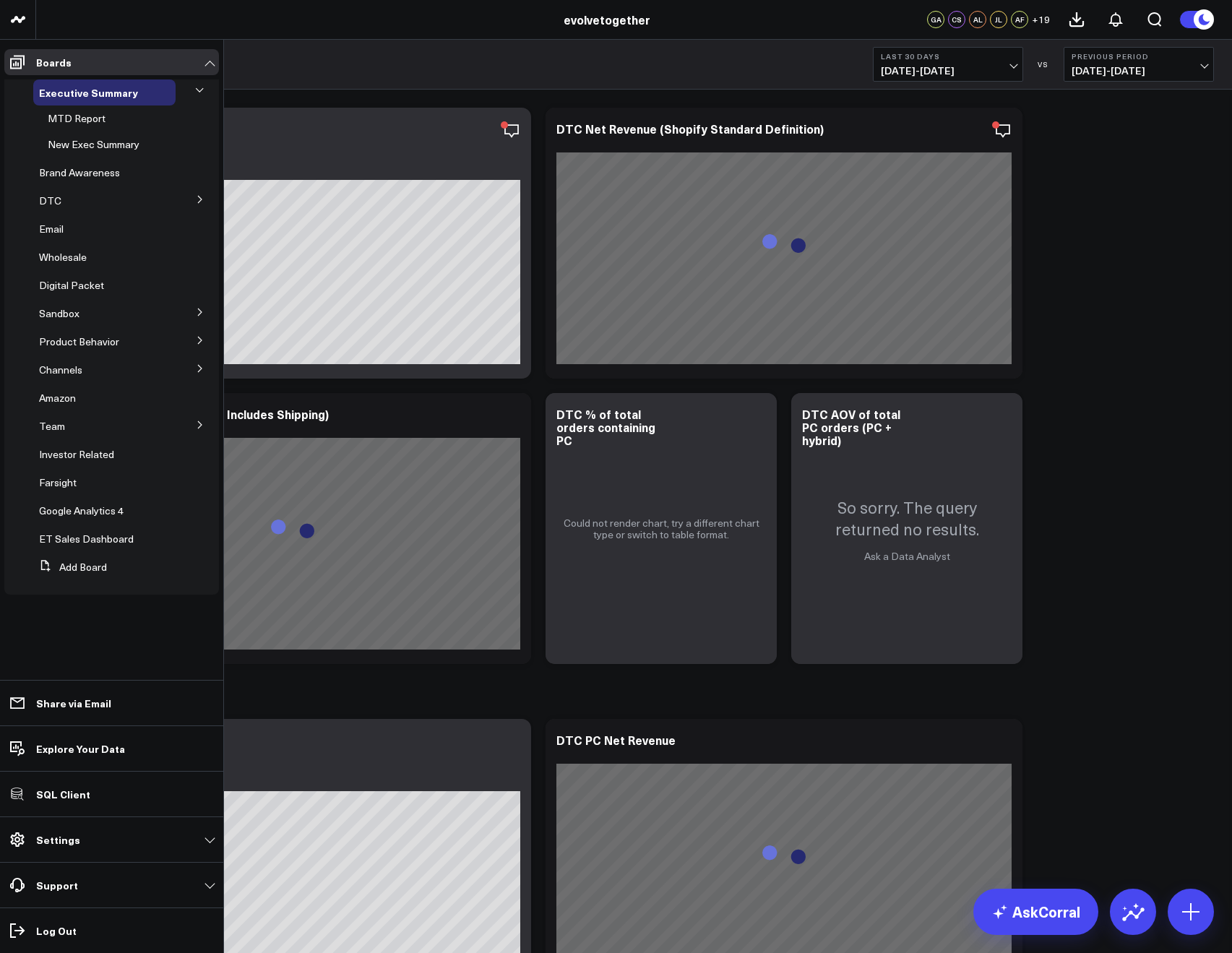
click at [197, 91] on icon at bounding box center [199, 90] width 8 height 8
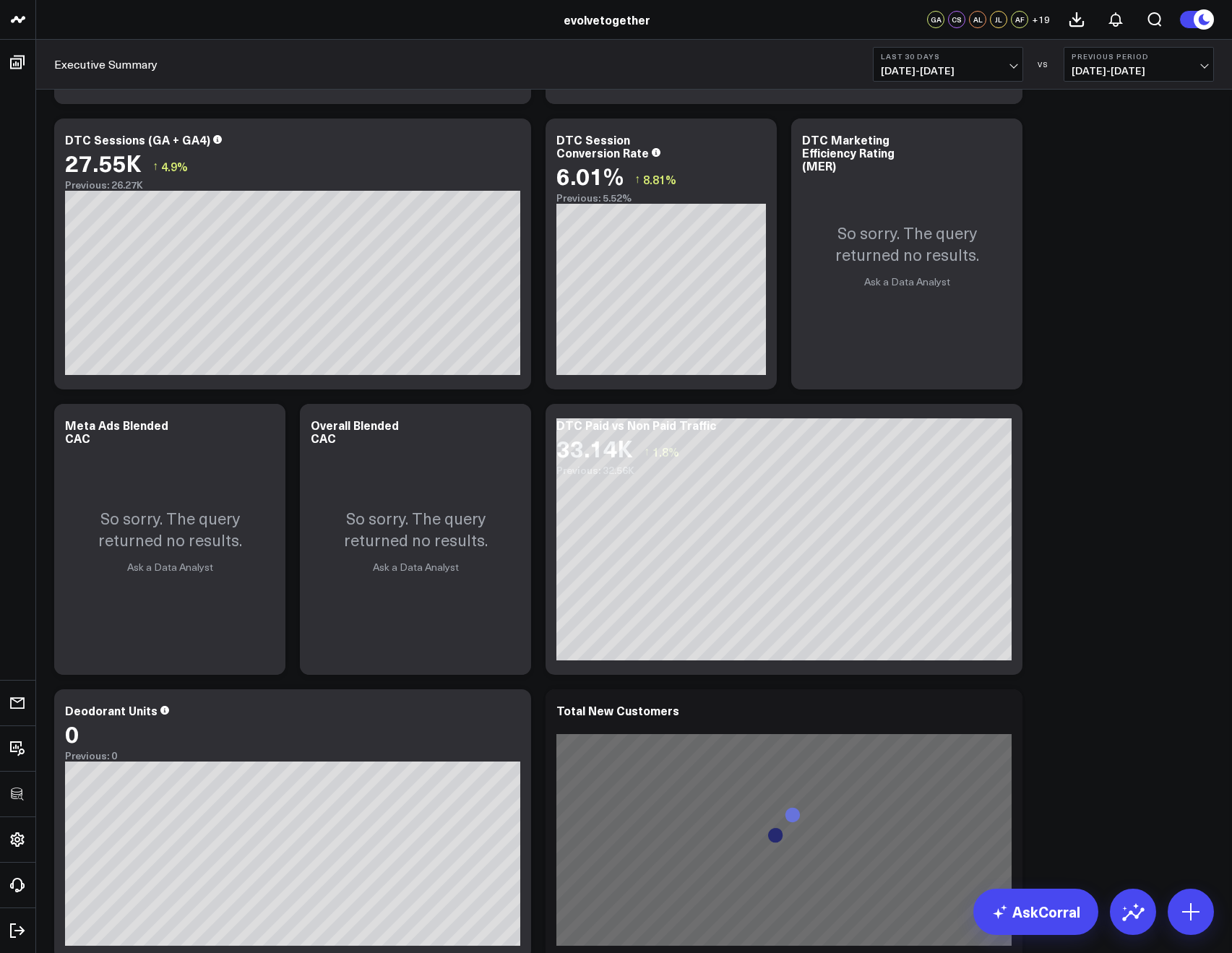
scroll to position [1041, 0]
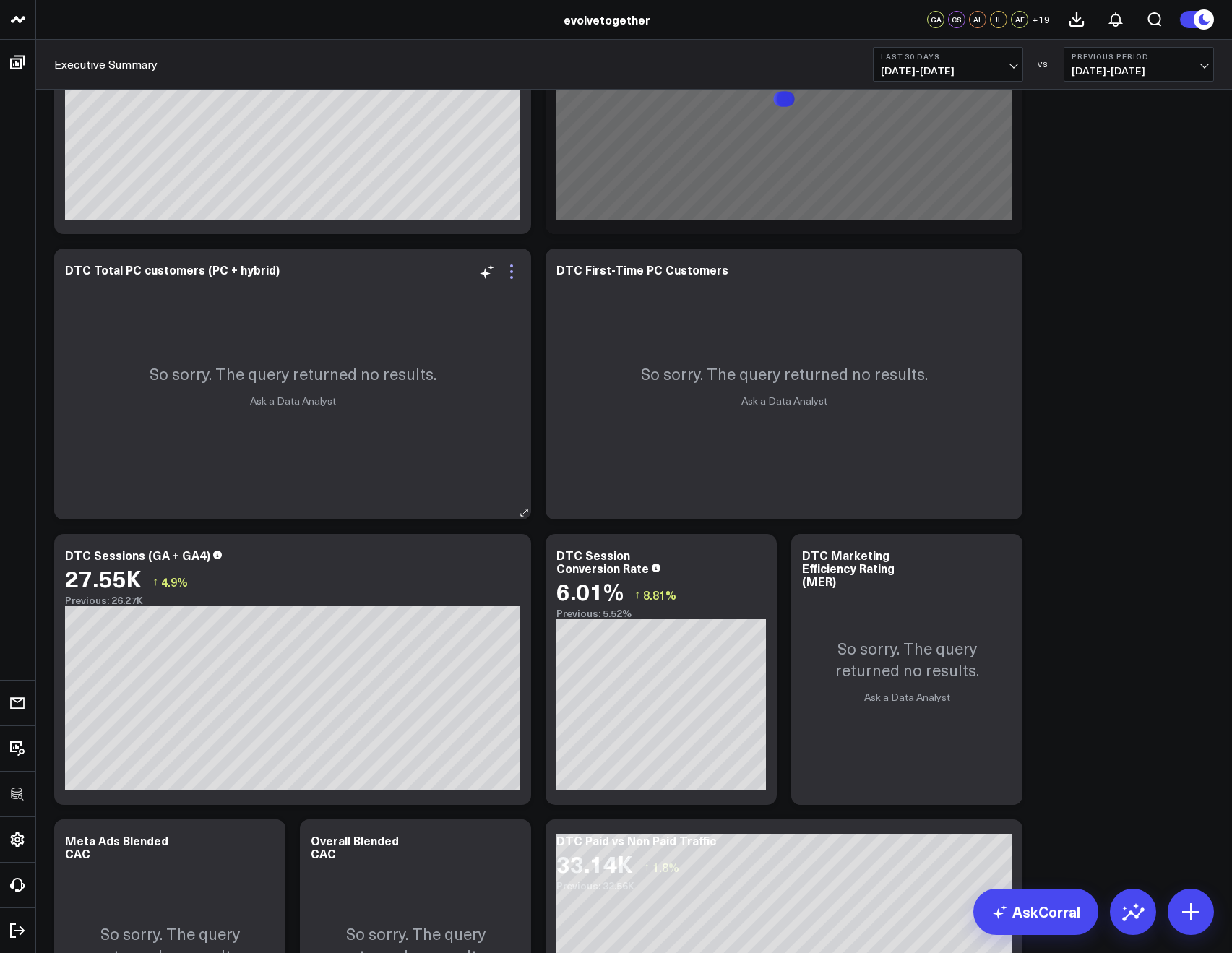
click at [516, 269] on icon at bounding box center [511, 271] width 18 height 18
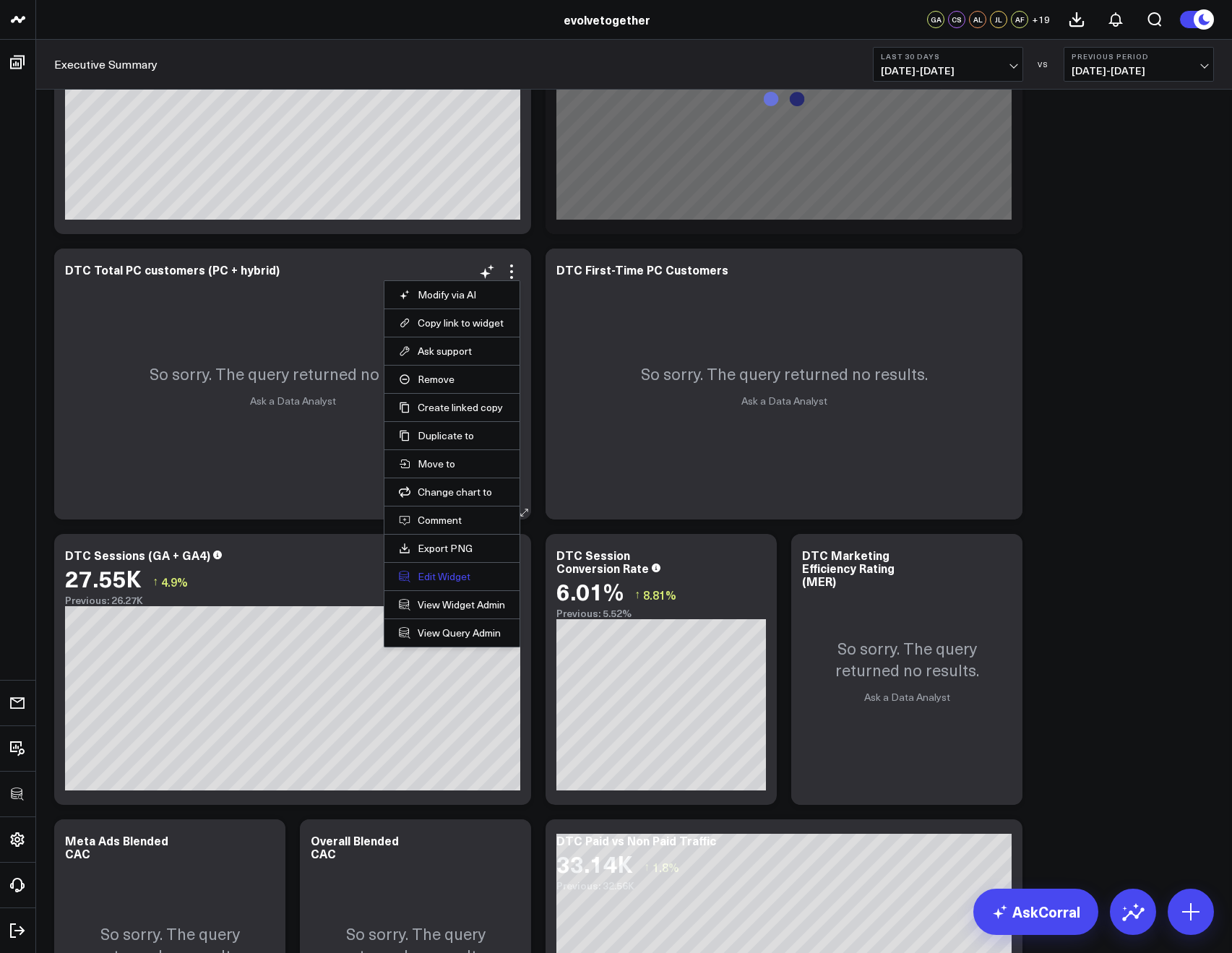
click at [447, 576] on button "Edit Widget" at bounding box center [452, 576] width 106 height 13
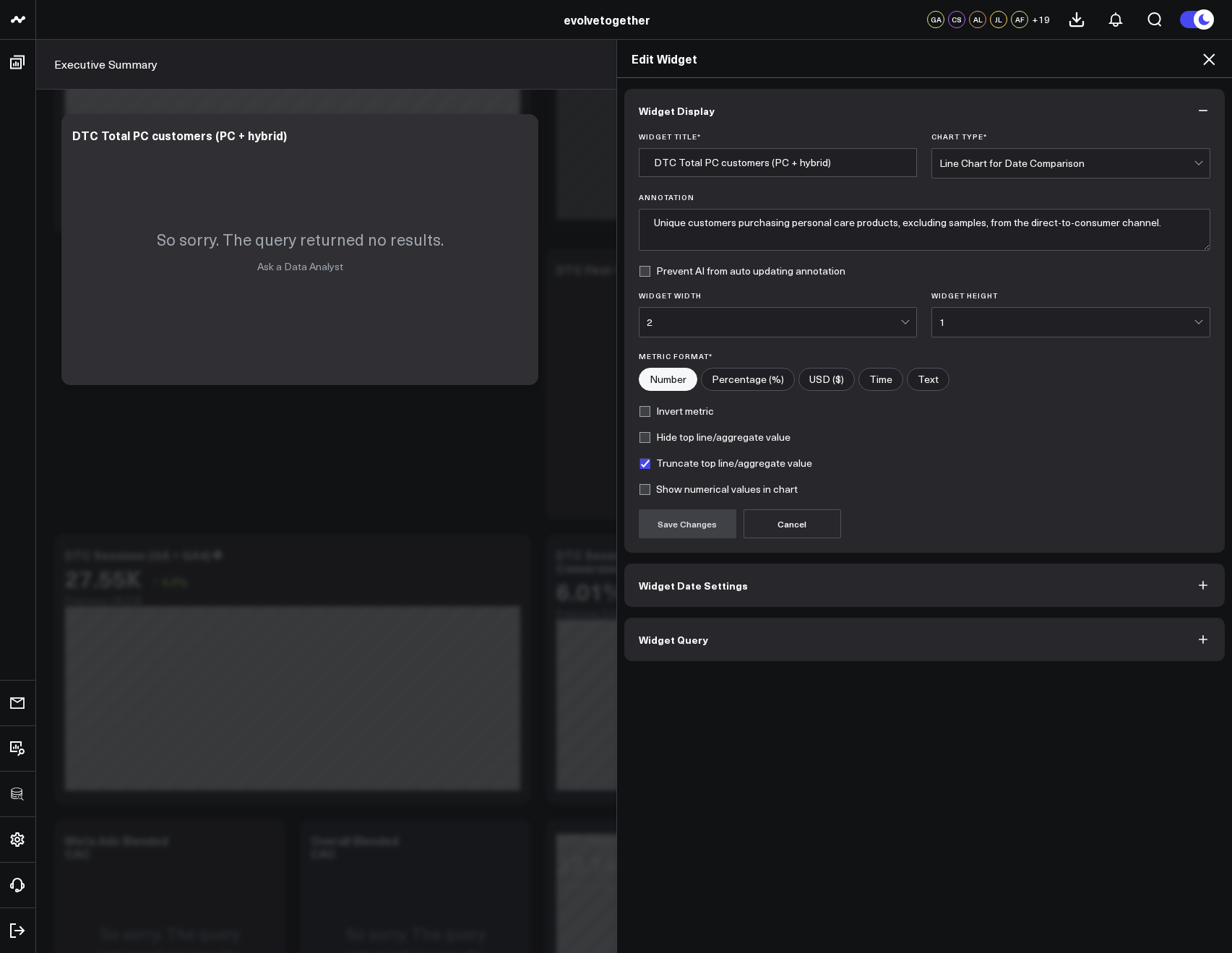
click at [759, 659] on button "Widget Query" at bounding box center [925, 639] width 601 height 43
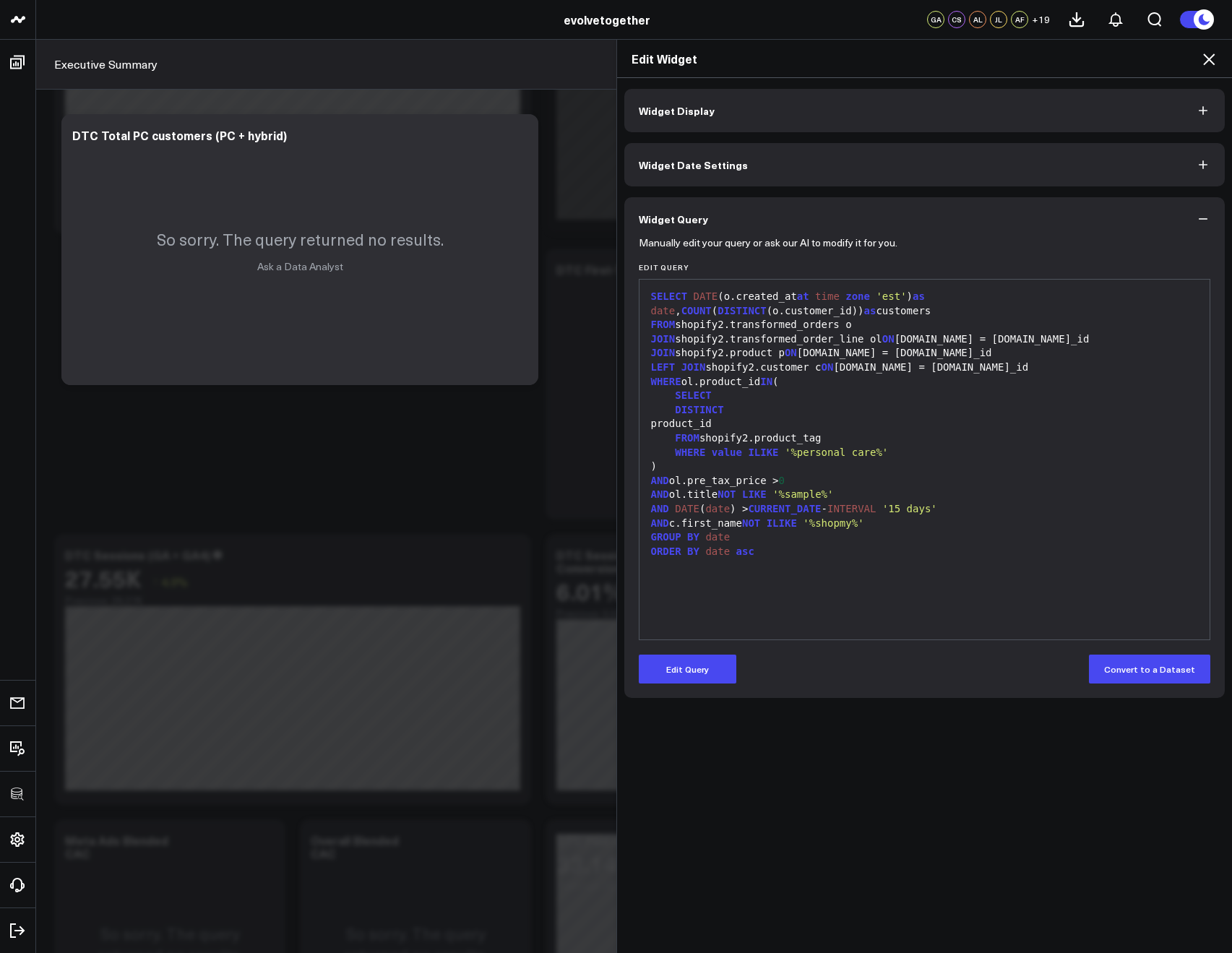
click at [1204, 59] on icon at bounding box center [1209, 59] width 18 height 18
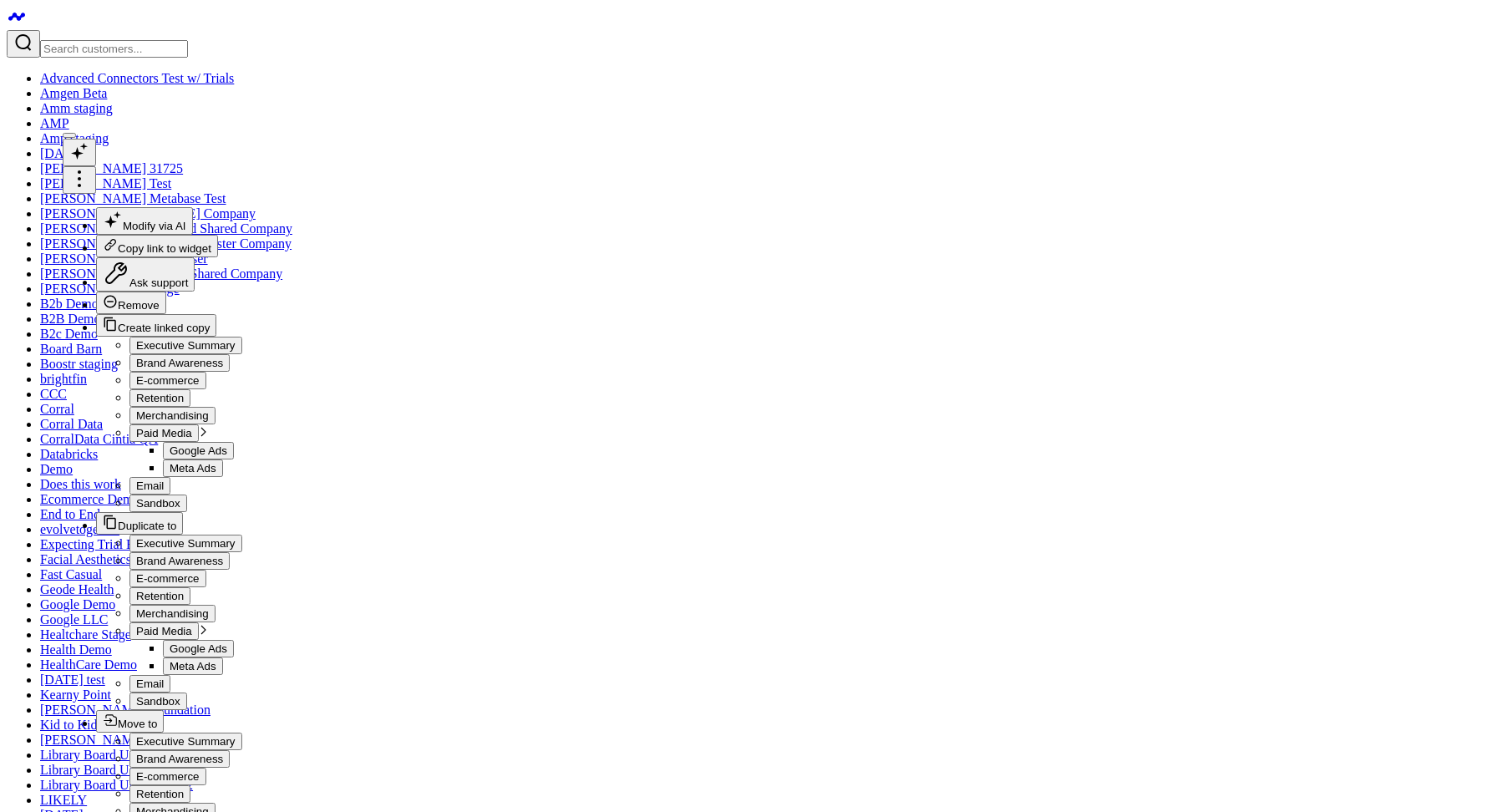
drag, startPoint x: 774, startPoint y: 569, endPoint x: 780, endPoint y: 582, distance: 14.3
checkbox input "true"
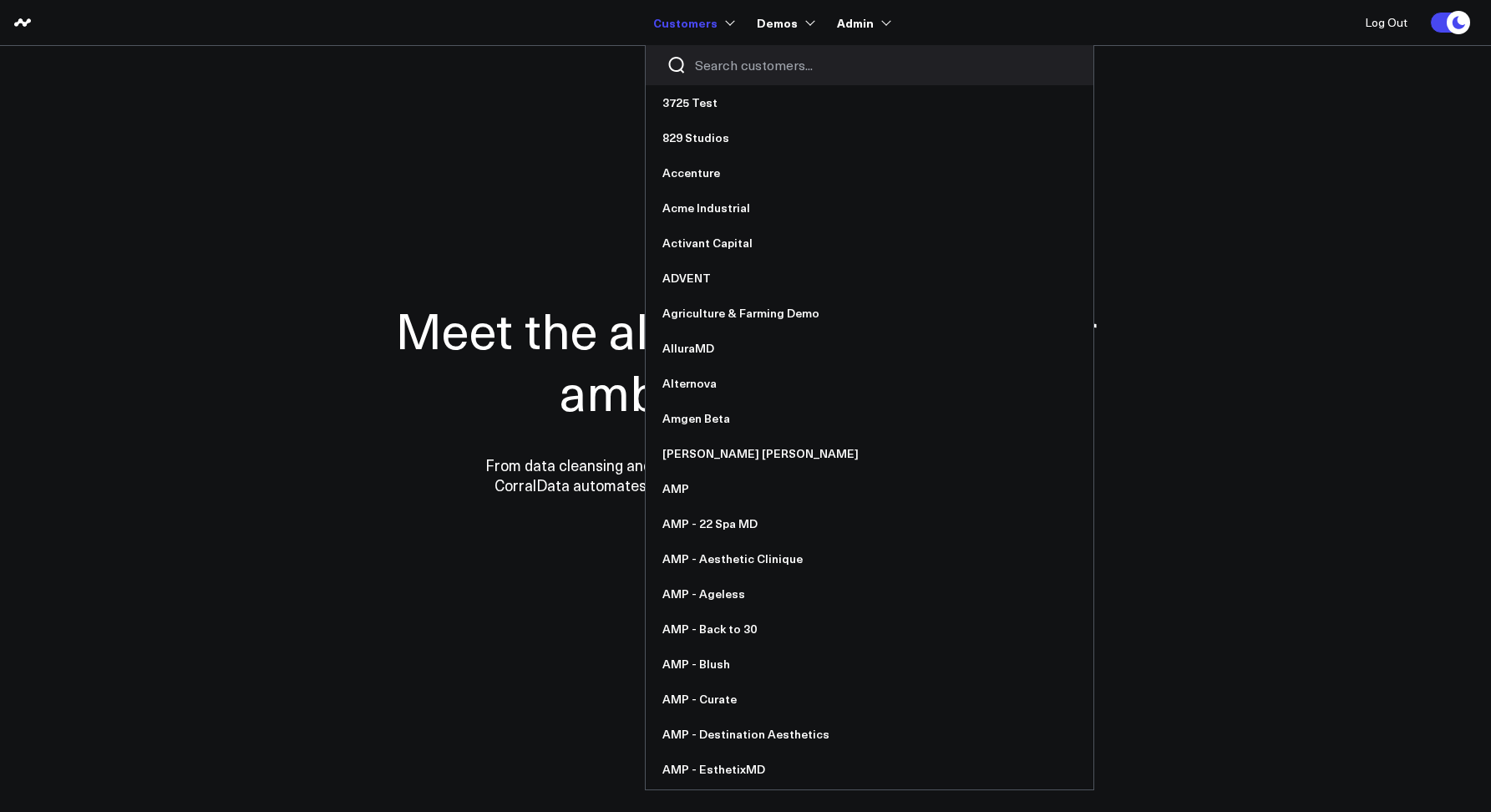
click at [721, 54] on div at bounding box center [870, 65] width 448 height 40
click at [722, 63] on input "Search customers input" at bounding box center [883, 65] width 378 height 19
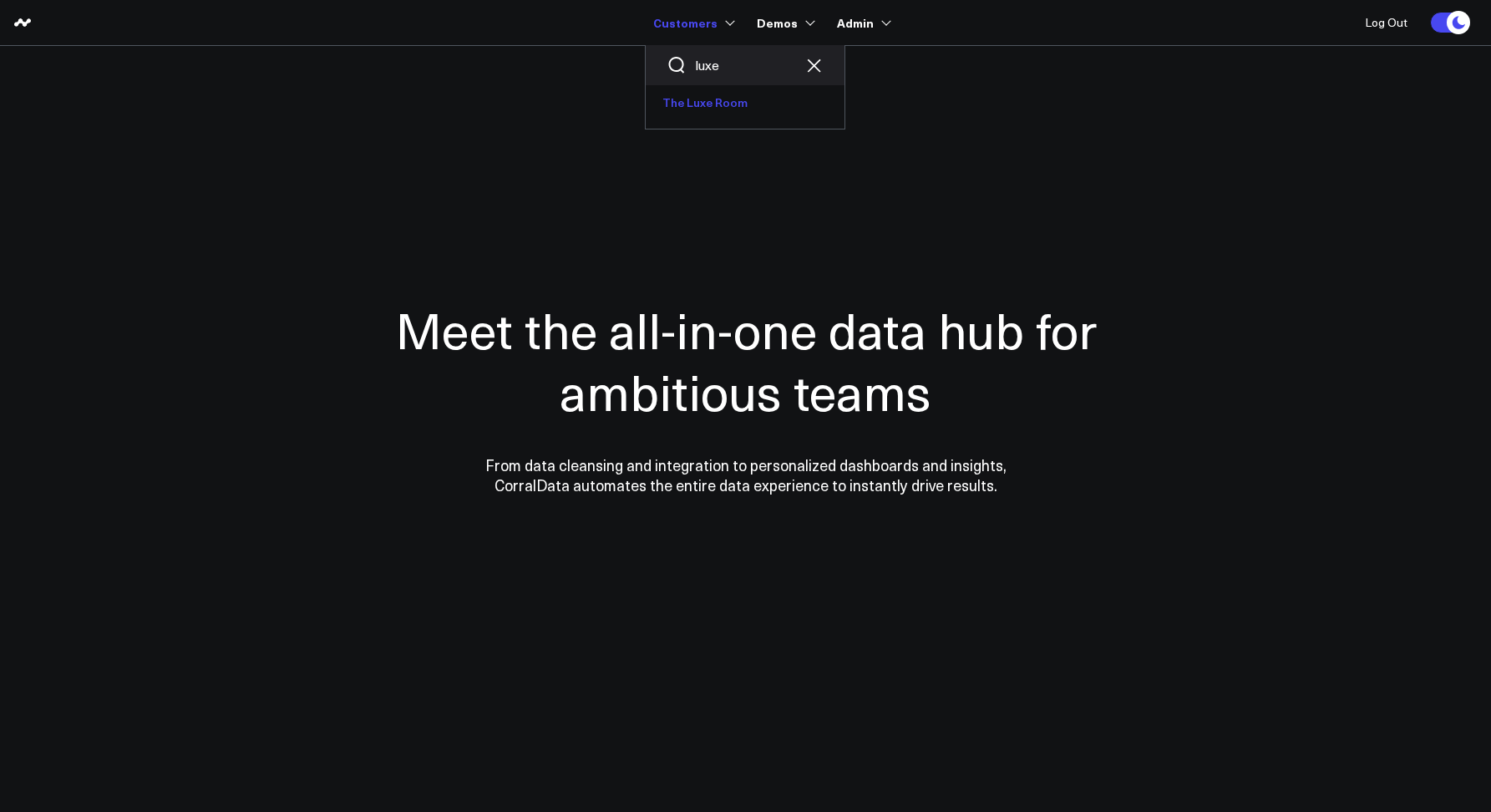
type input "luxe"
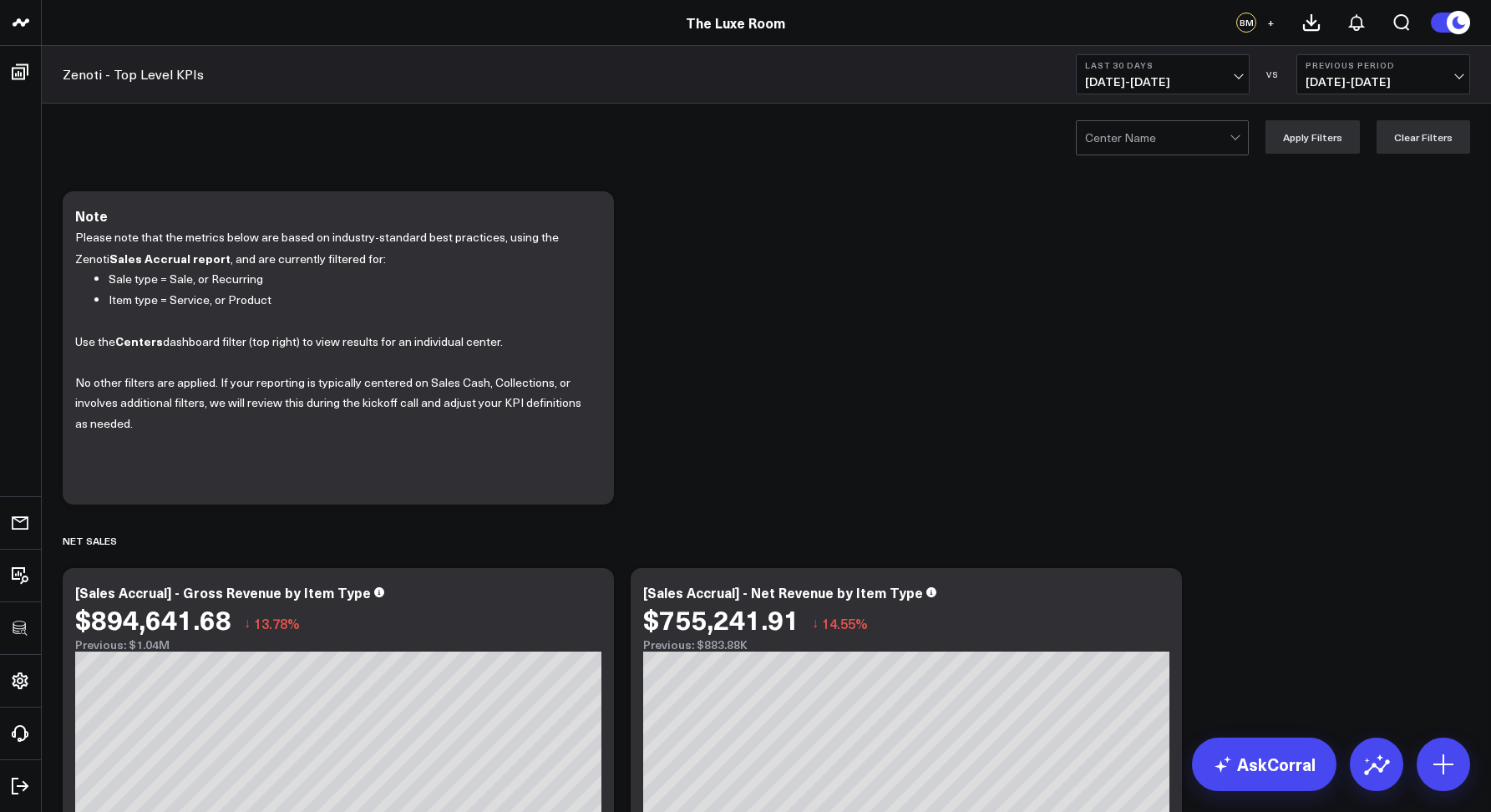
click at [601, 79] on div "Zenoti - Top Level KPIs Last 30 Days 08/30/25 - 09/28/25 VS Previous Period 07/…" at bounding box center [766, 75] width 1449 height 58
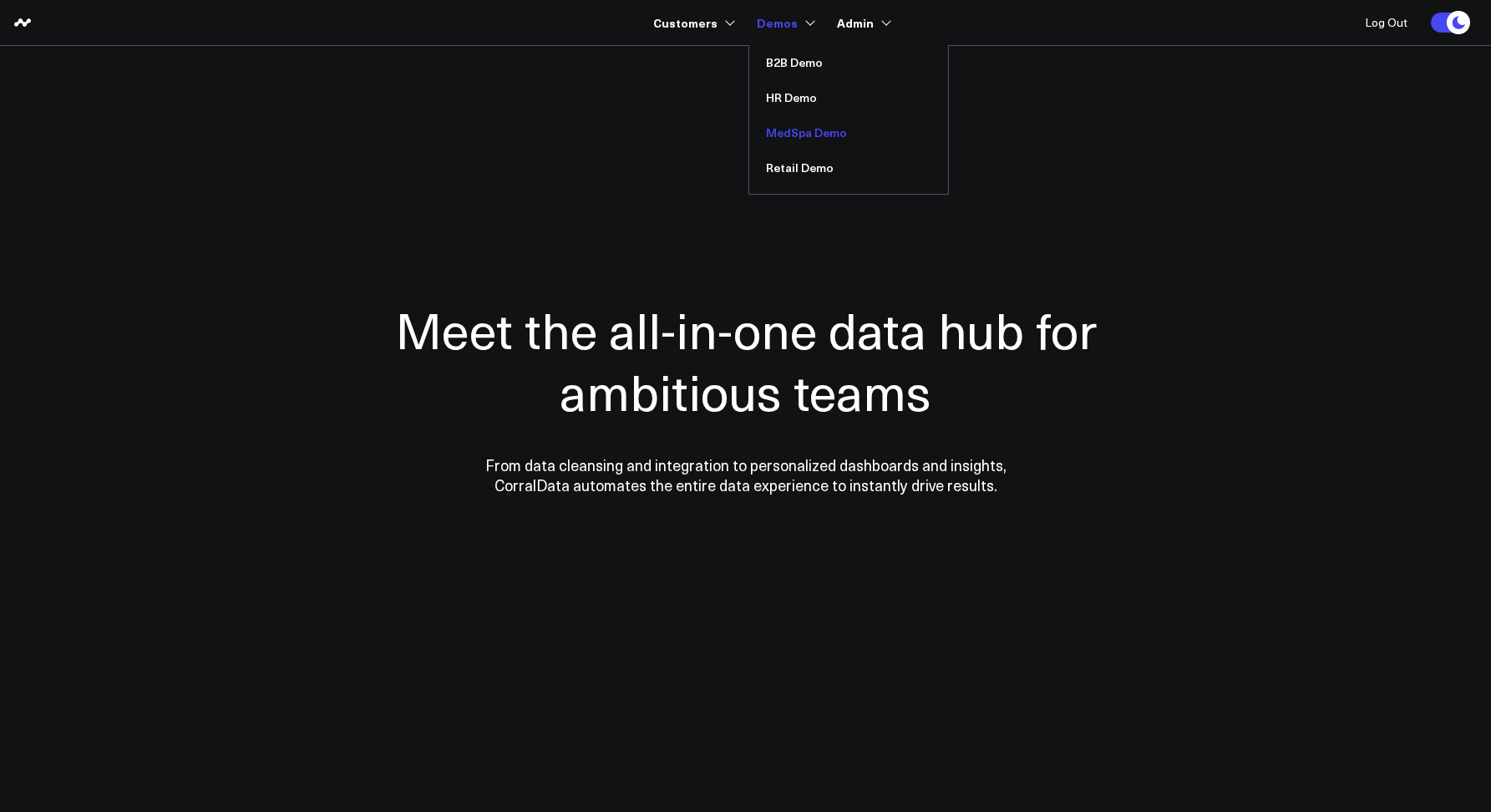
click at [792, 137] on link "MedSpa Demo" at bounding box center [849, 132] width 199 height 35
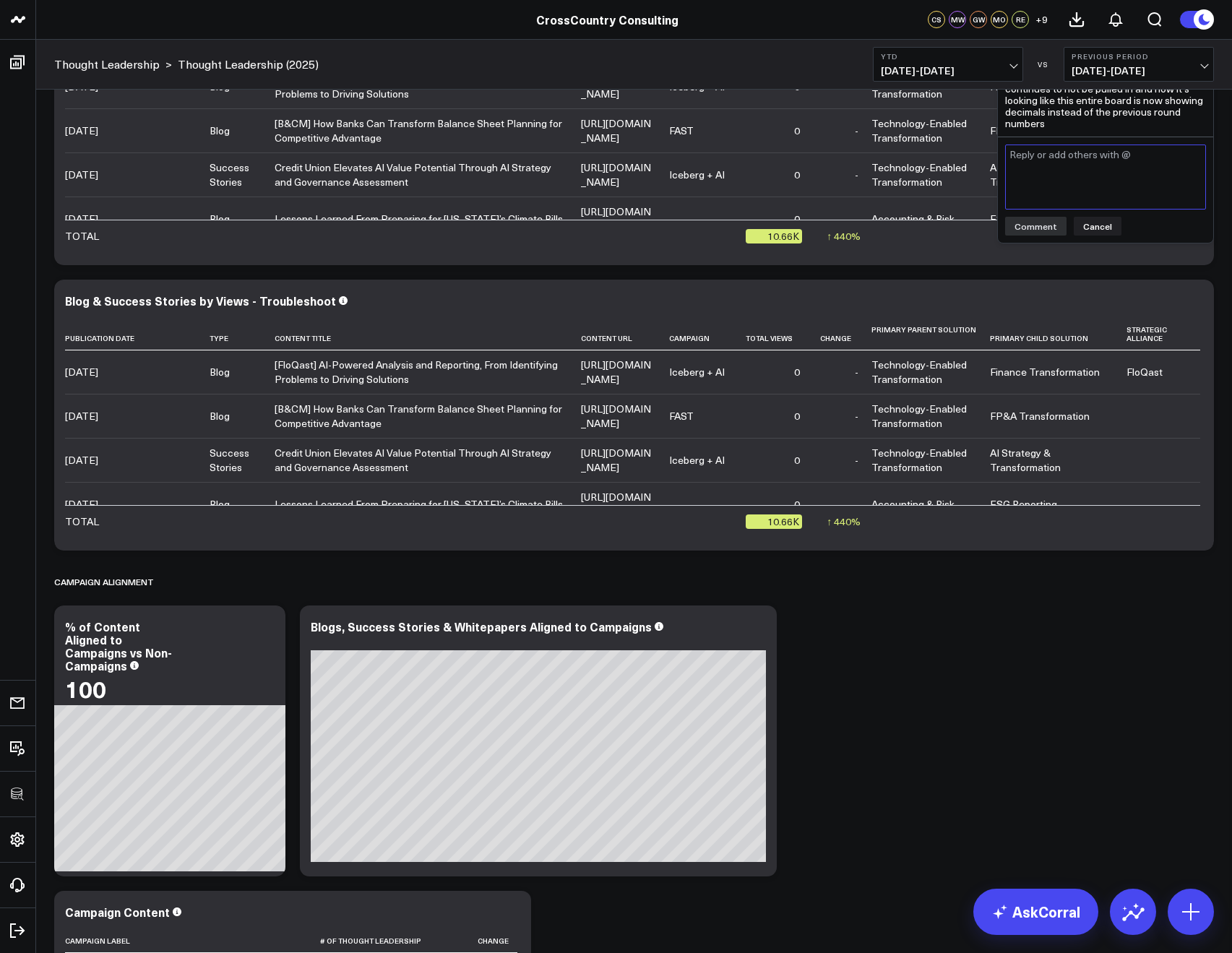
scroll to position [2947, 0]
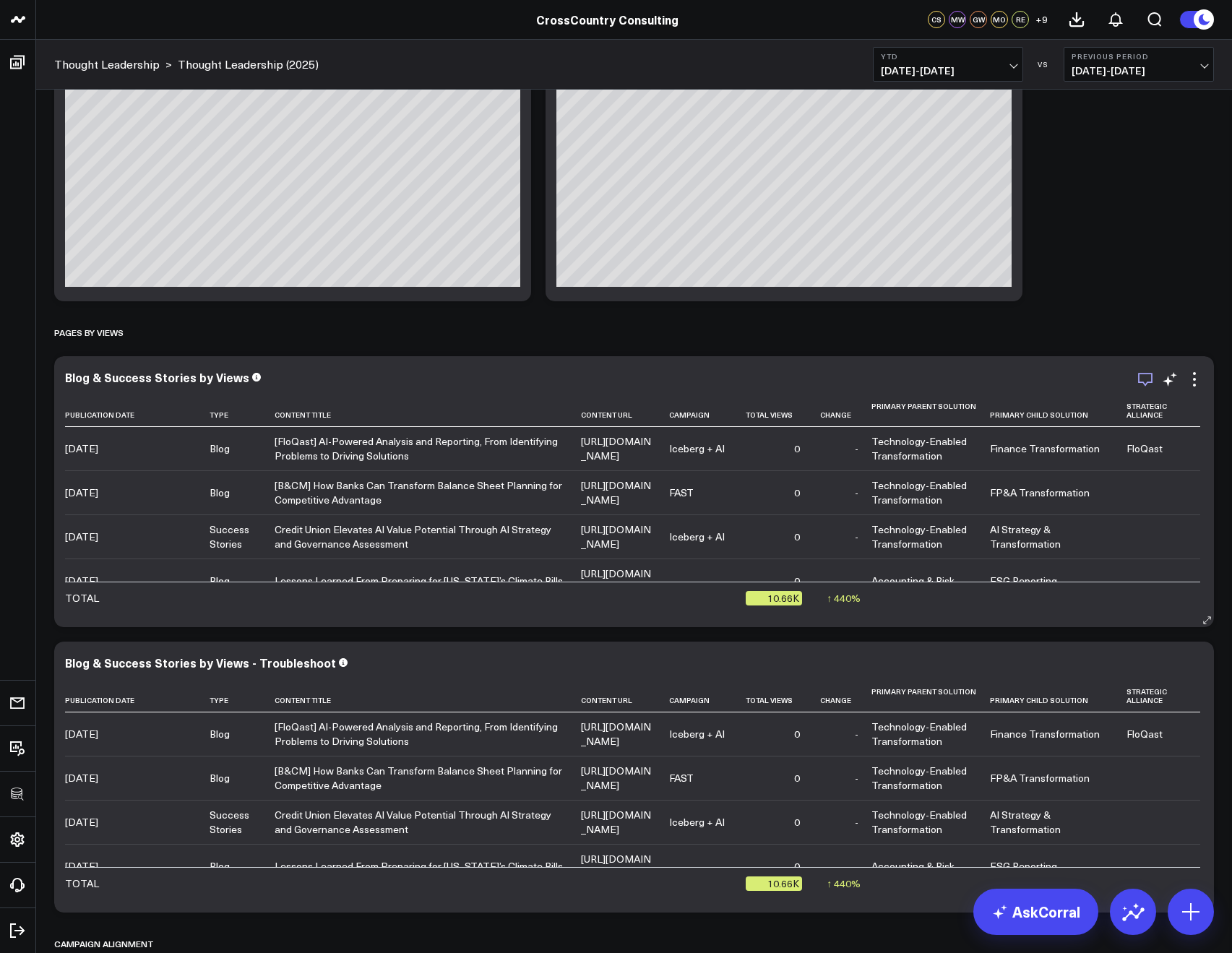
click at [1141, 382] on icon "button" at bounding box center [1145, 380] width 15 height 14
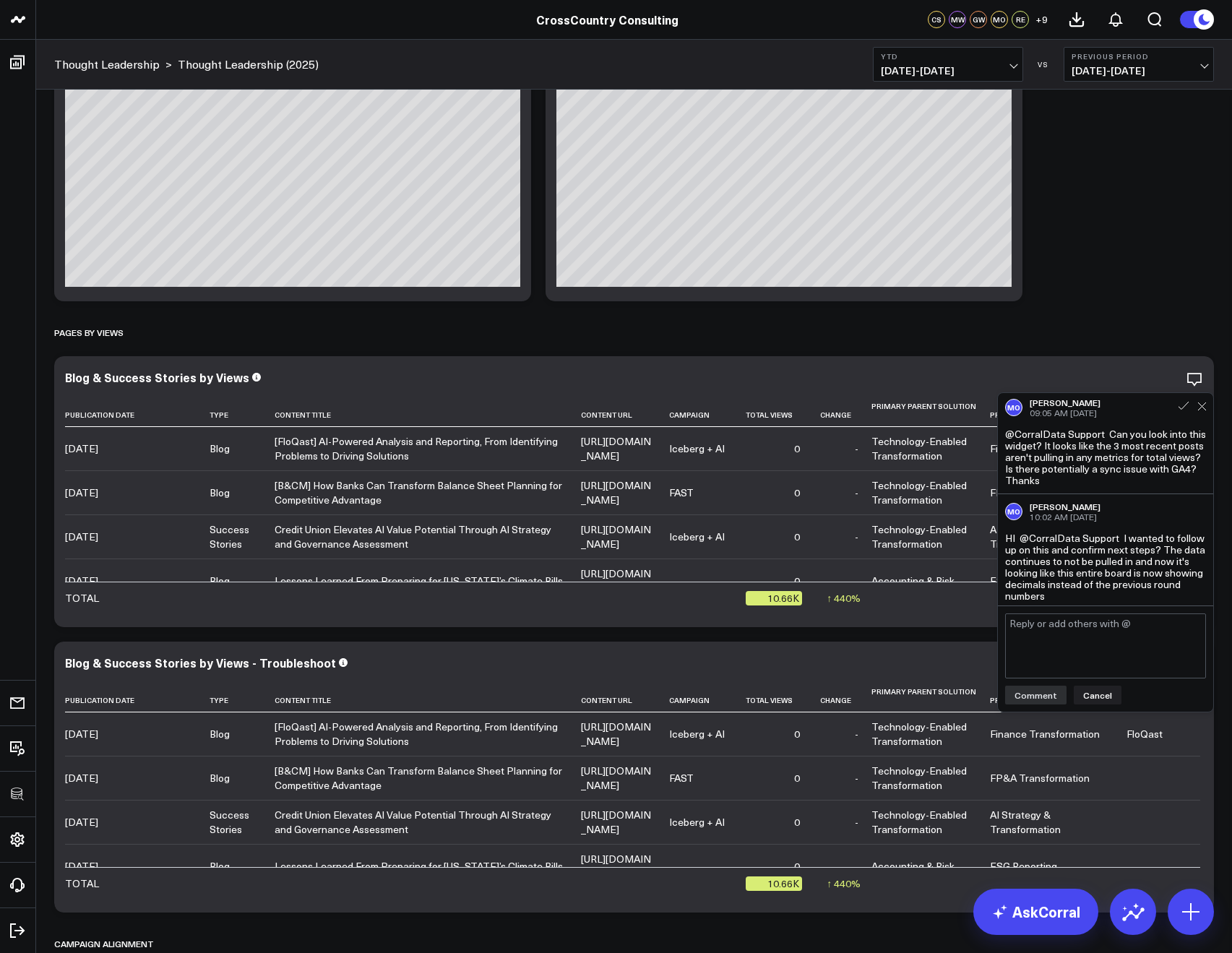
scroll to position [6, 0]
drag, startPoint x: 1088, startPoint y: 314, endPoint x: 1093, endPoint y: 322, distance: 9.4
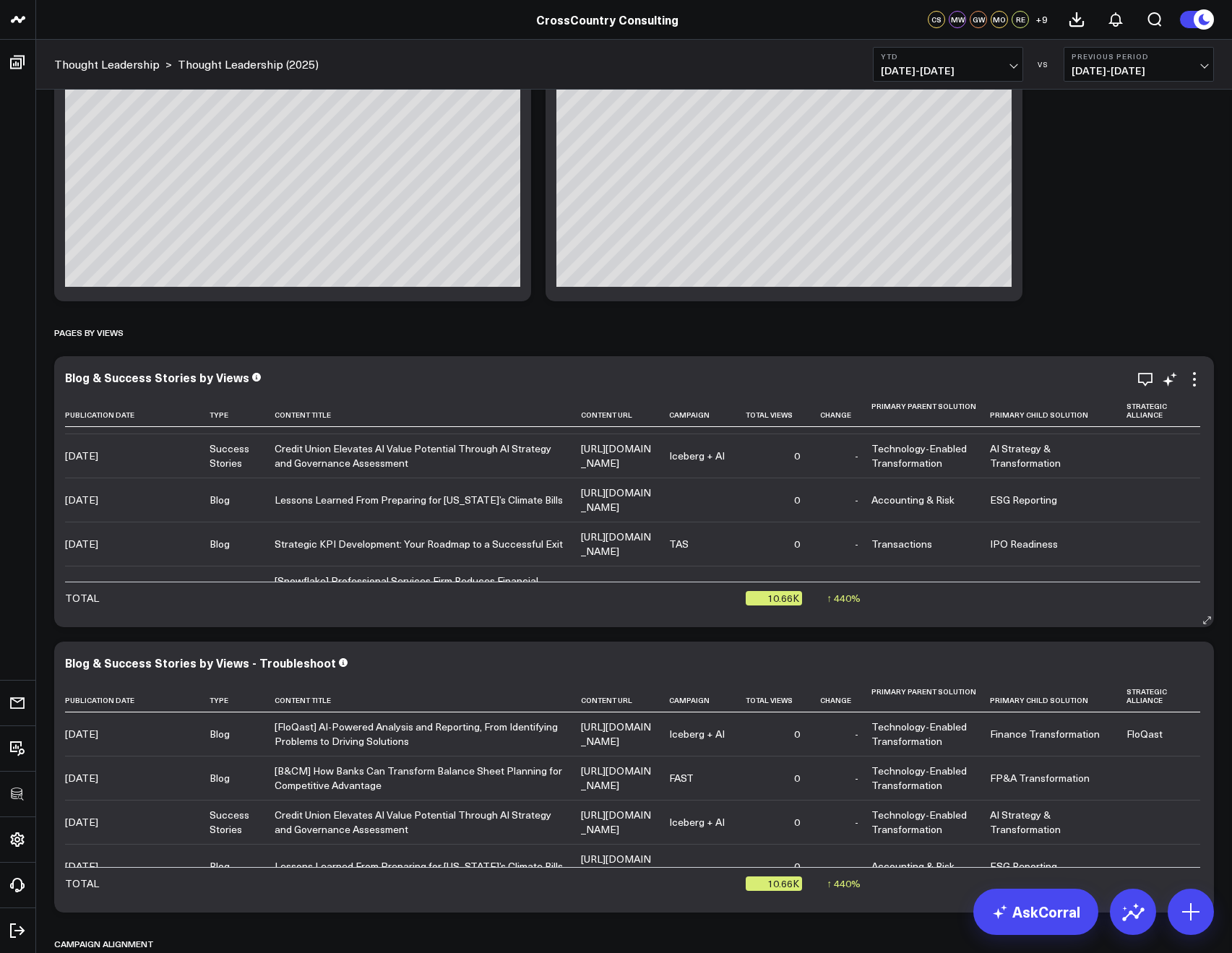
scroll to position [162, 0]
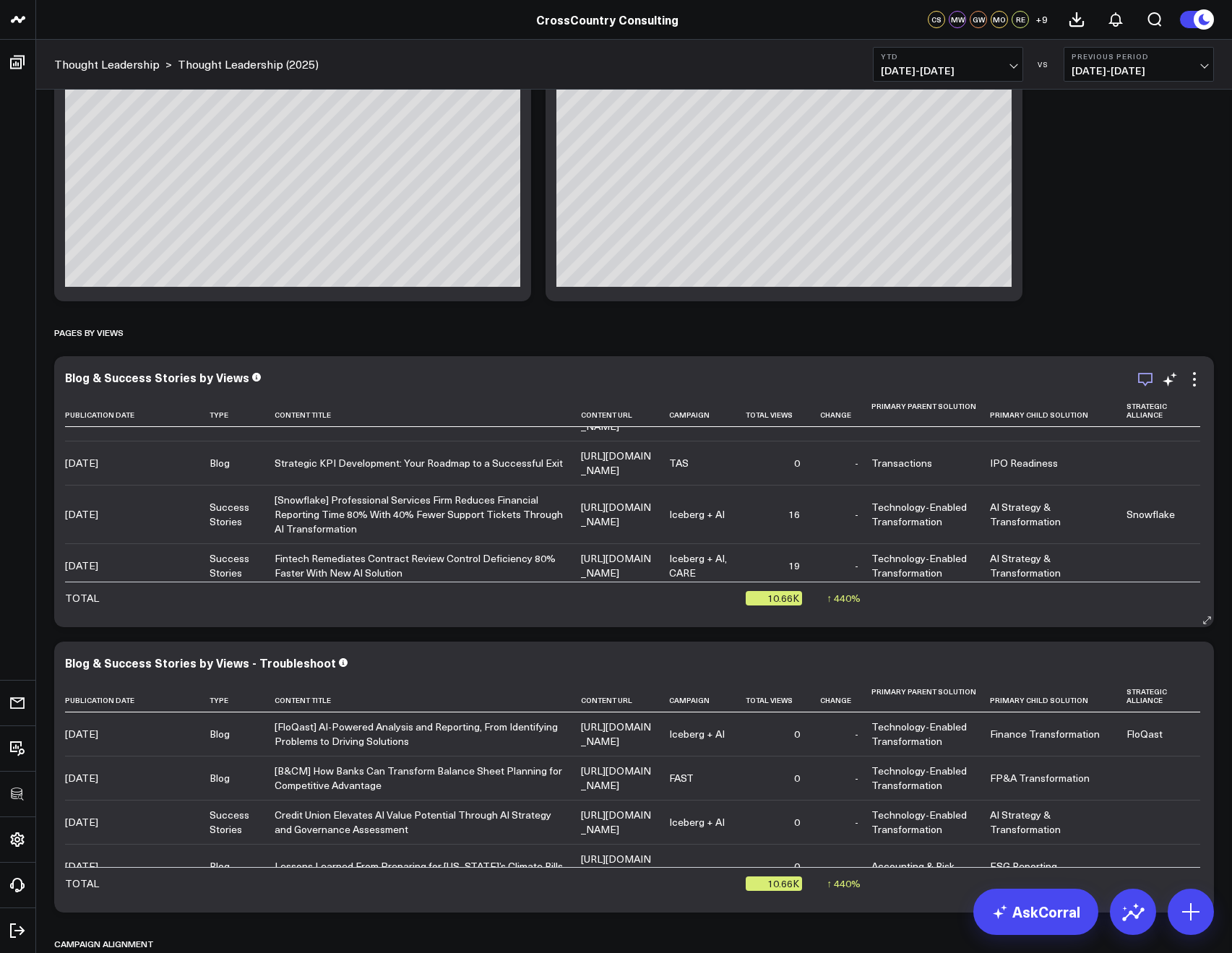
click at [1143, 380] on icon "button" at bounding box center [1145, 379] width 18 height 18
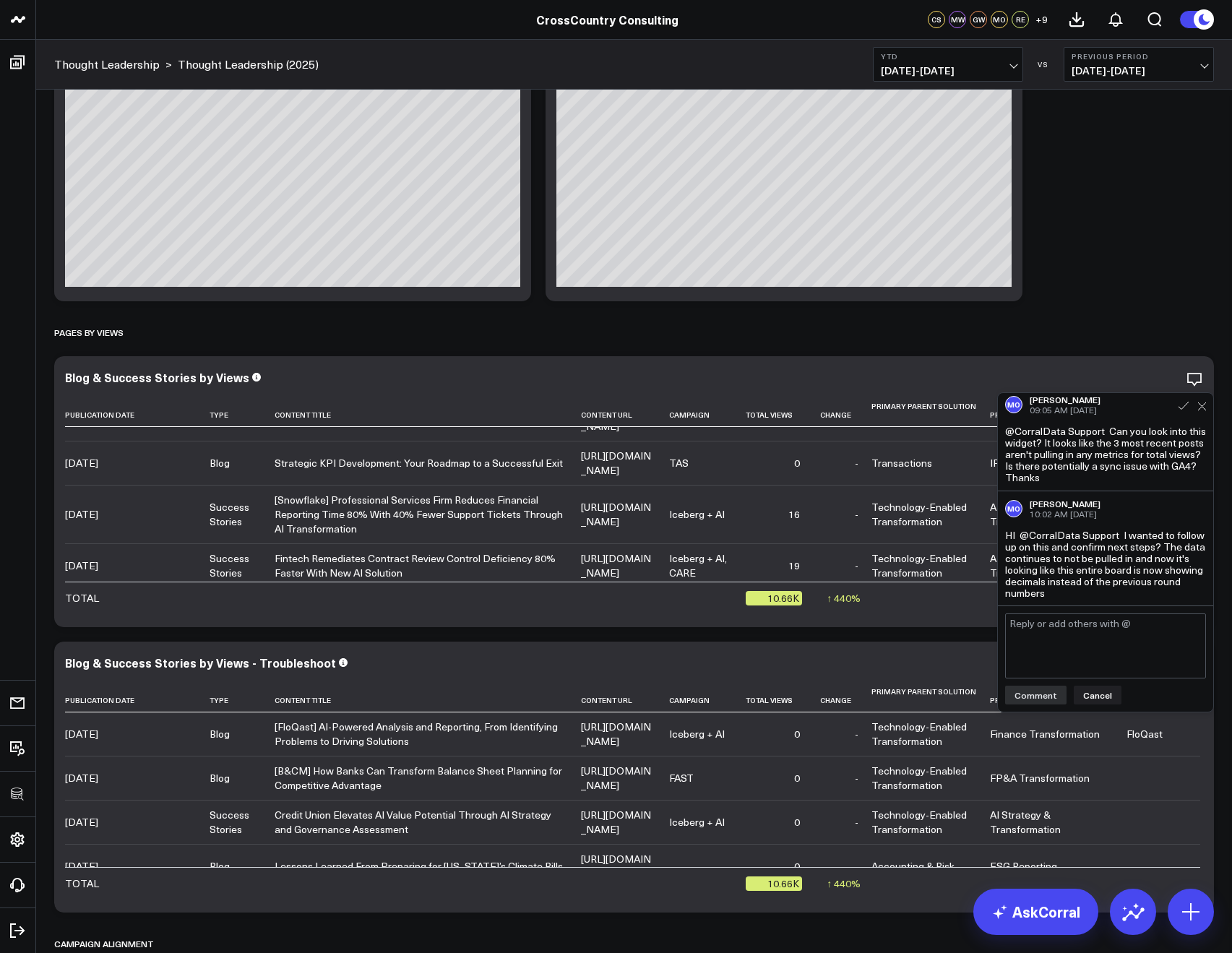
scroll to position [6, 0]
click at [1100, 481] on div "@CorralData Support Can you look into this widget? It looks like the 3 most rec…" at bounding box center [1105, 453] width 201 height 58
